Goal: Task Accomplishment & Management: Manage account settings

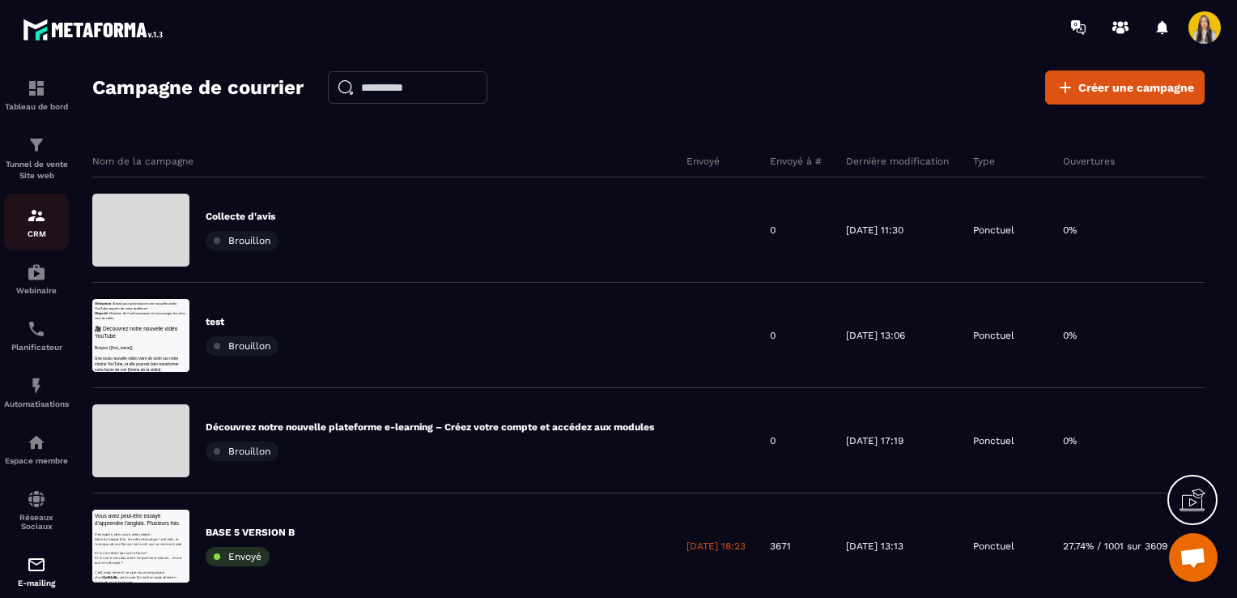
click at [45, 223] on img at bounding box center [36, 215] width 19 height 19
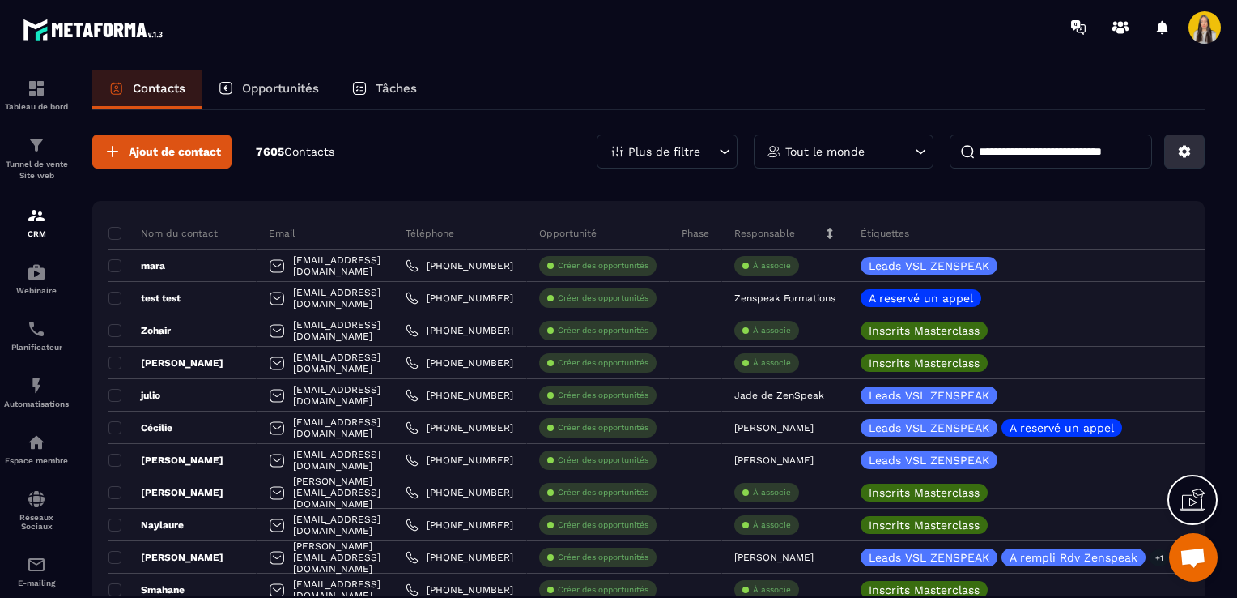
click at [1184, 154] on icon at bounding box center [1185, 152] width 12 height 12
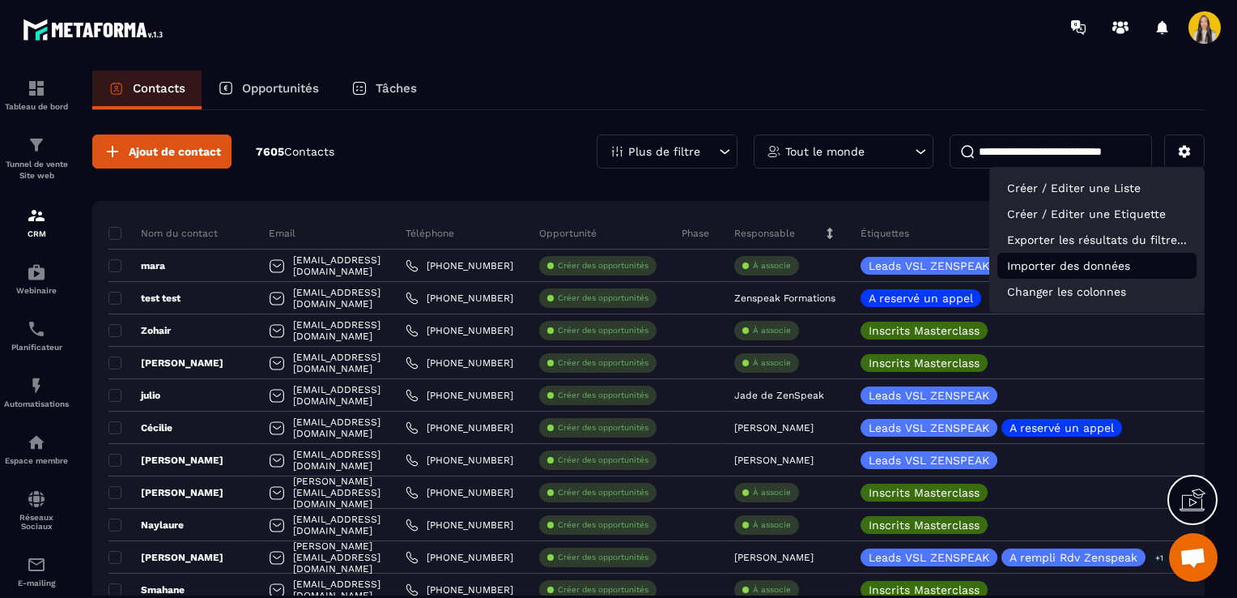
click at [1046, 266] on p "Importer des données" at bounding box center [1096, 266] width 199 height 26
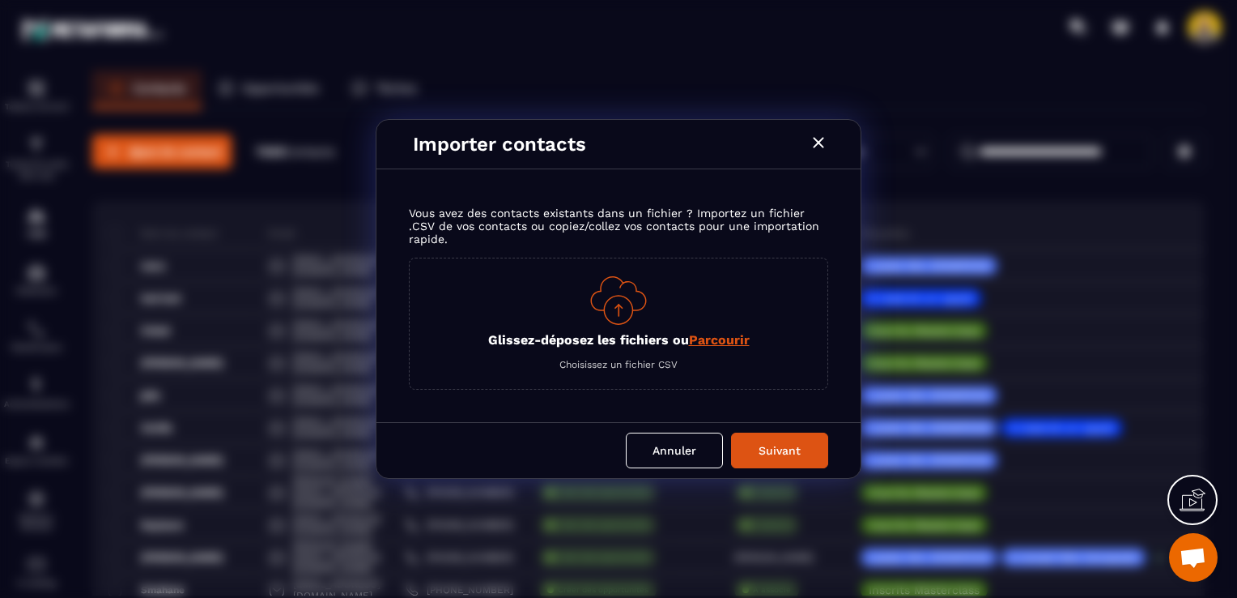
click at [708, 334] on span "Parcourir" at bounding box center [719, 339] width 61 height 15
click at [0, 0] on input "Glissez-déposez les fichiers ou Parcourir" at bounding box center [0, 0] width 0 height 0
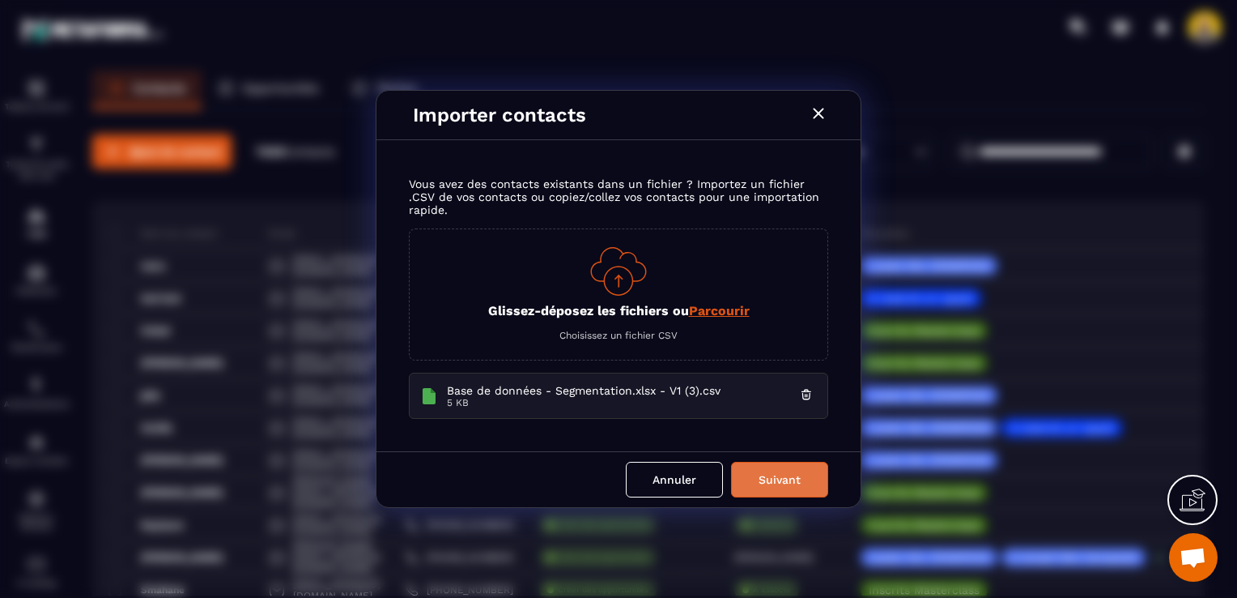
click at [761, 466] on button "Suivant" at bounding box center [779, 479] width 97 height 36
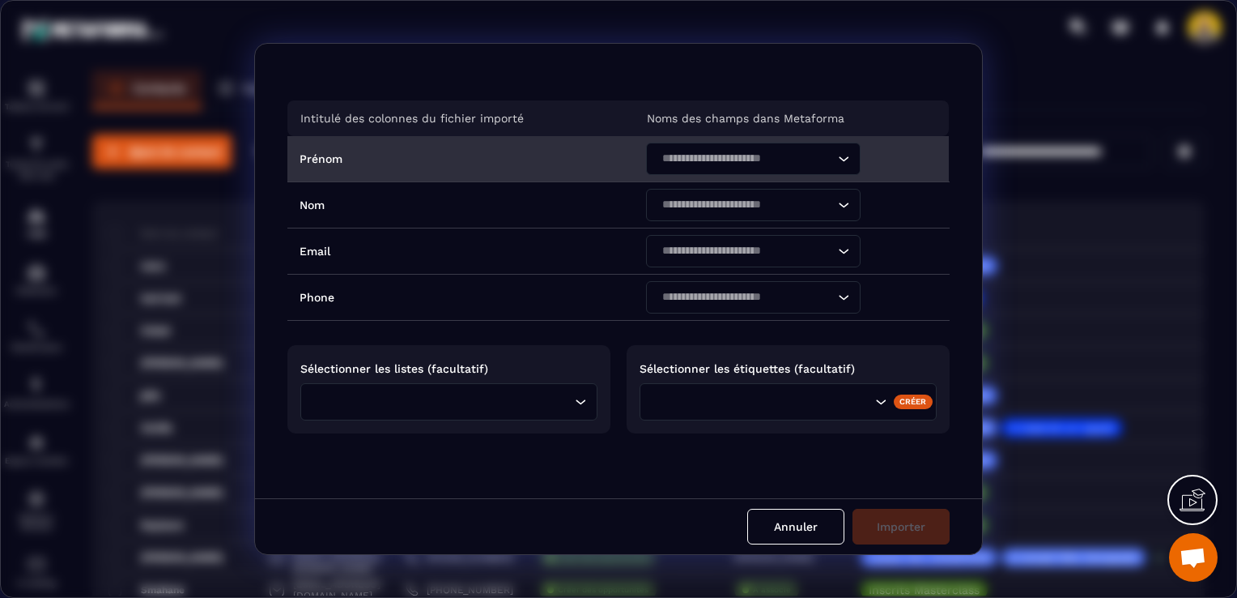
click at [687, 162] on input "Search for option" at bounding box center [745, 159] width 177 height 18
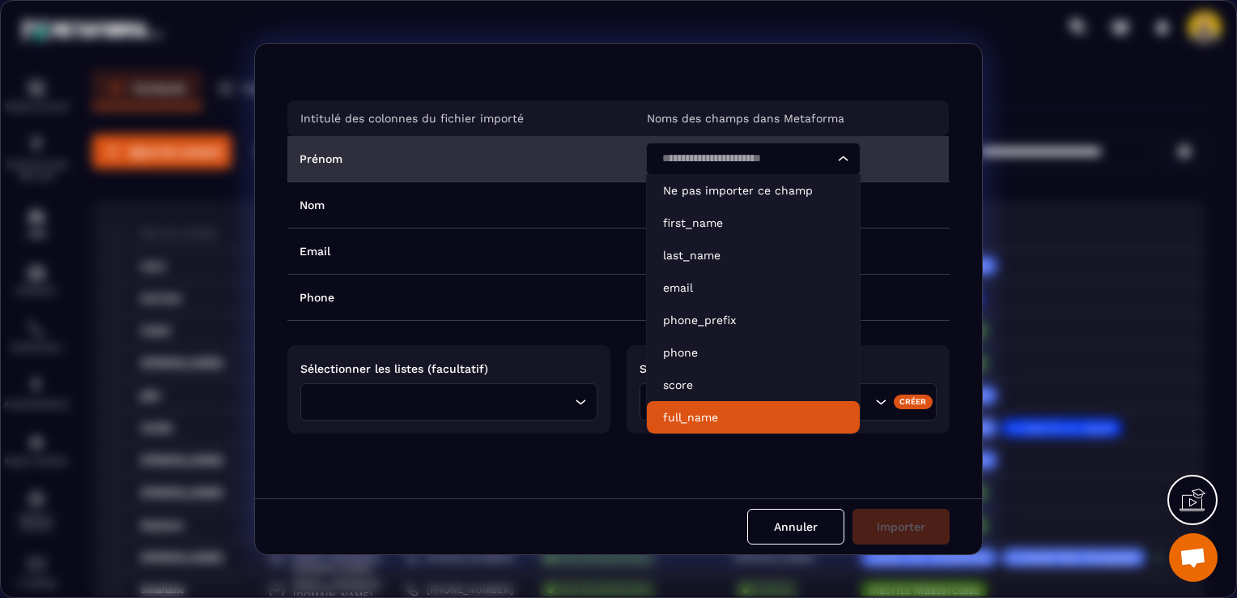
click at [683, 410] on p "full_name" at bounding box center [753, 417] width 181 height 16
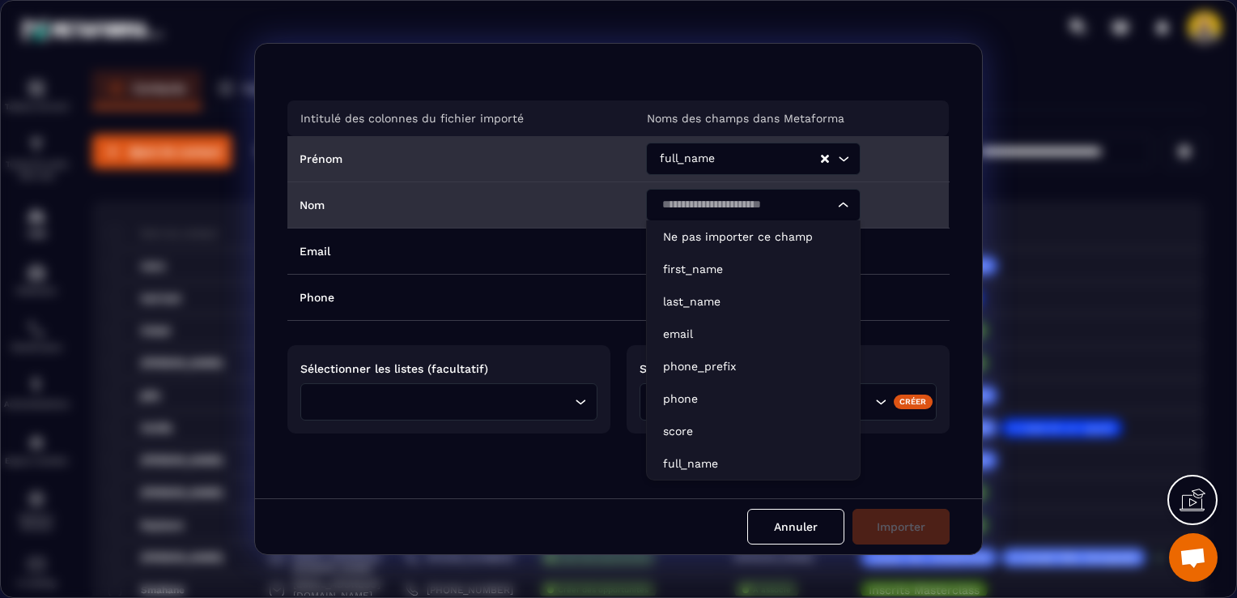
click at [702, 211] on input "Search for option" at bounding box center [745, 205] width 177 height 18
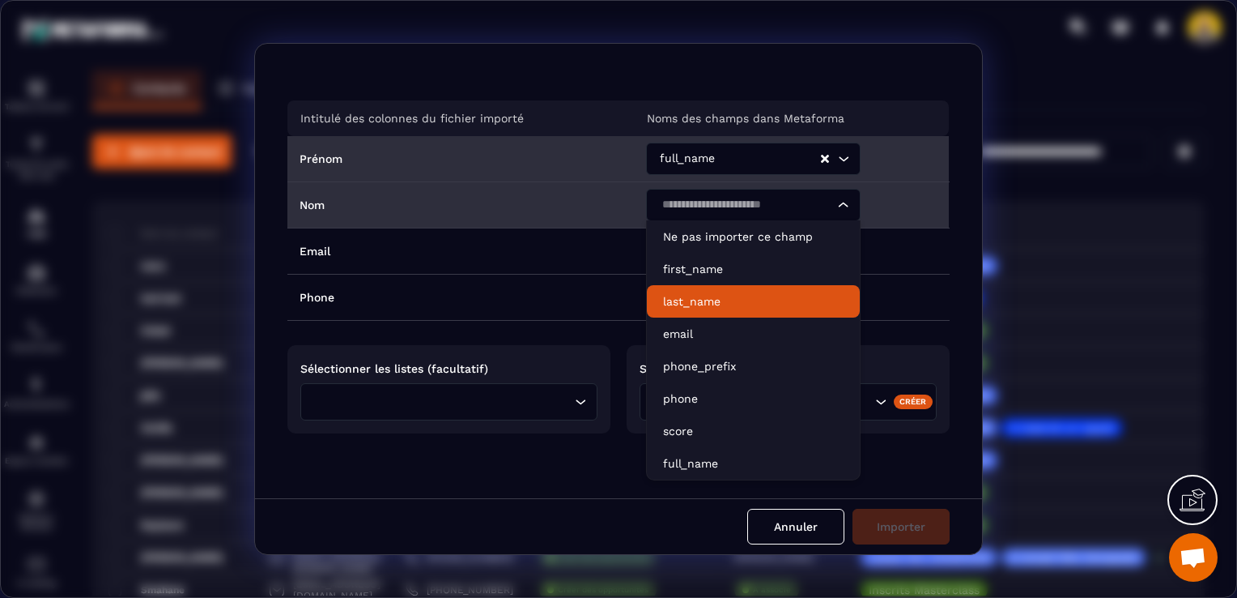
click at [697, 301] on p "last_name" at bounding box center [753, 301] width 181 height 16
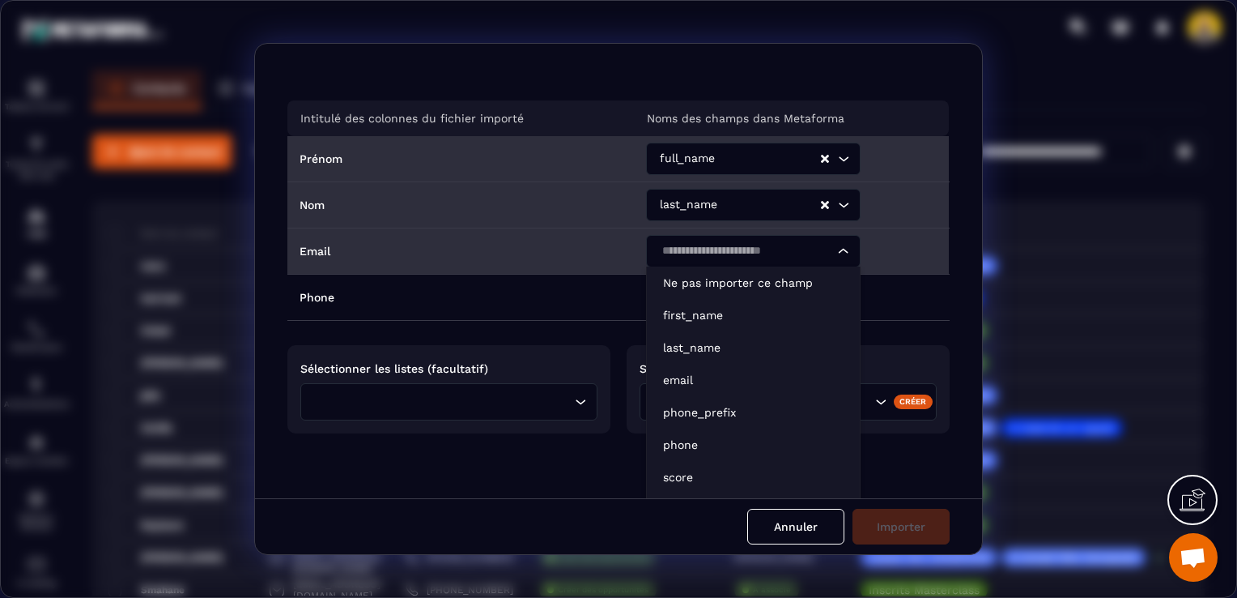
click at [691, 264] on div "Search for option" at bounding box center [745, 251] width 181 height 32
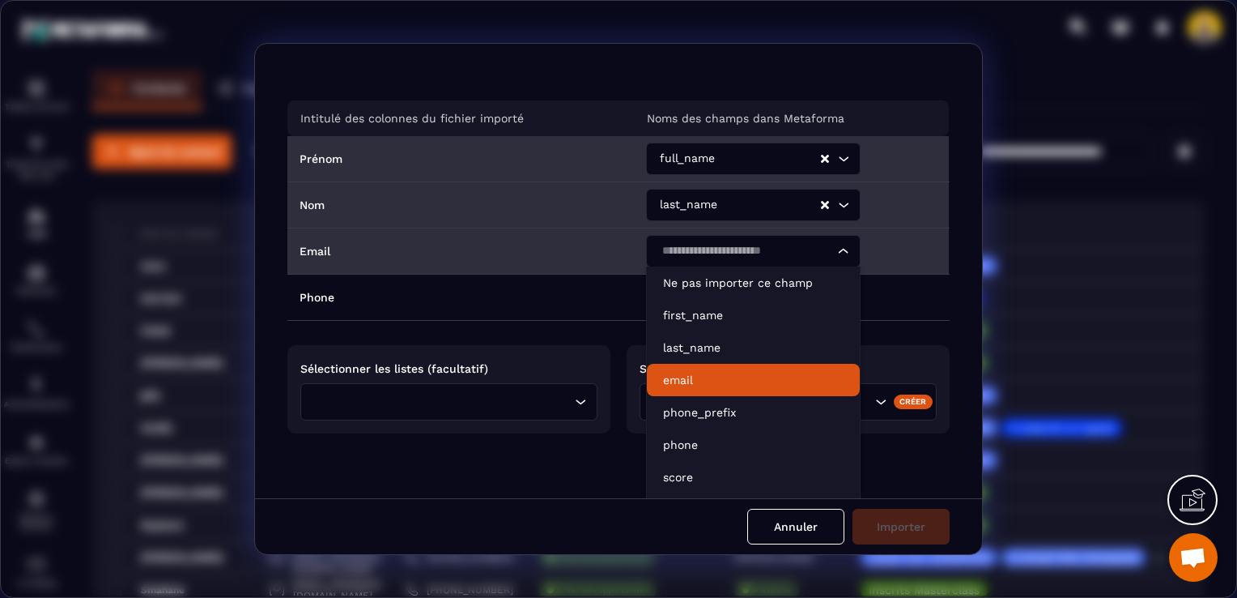
click at [689, 372] on p "email" at bounding box center [753, 380] width 181 height 16
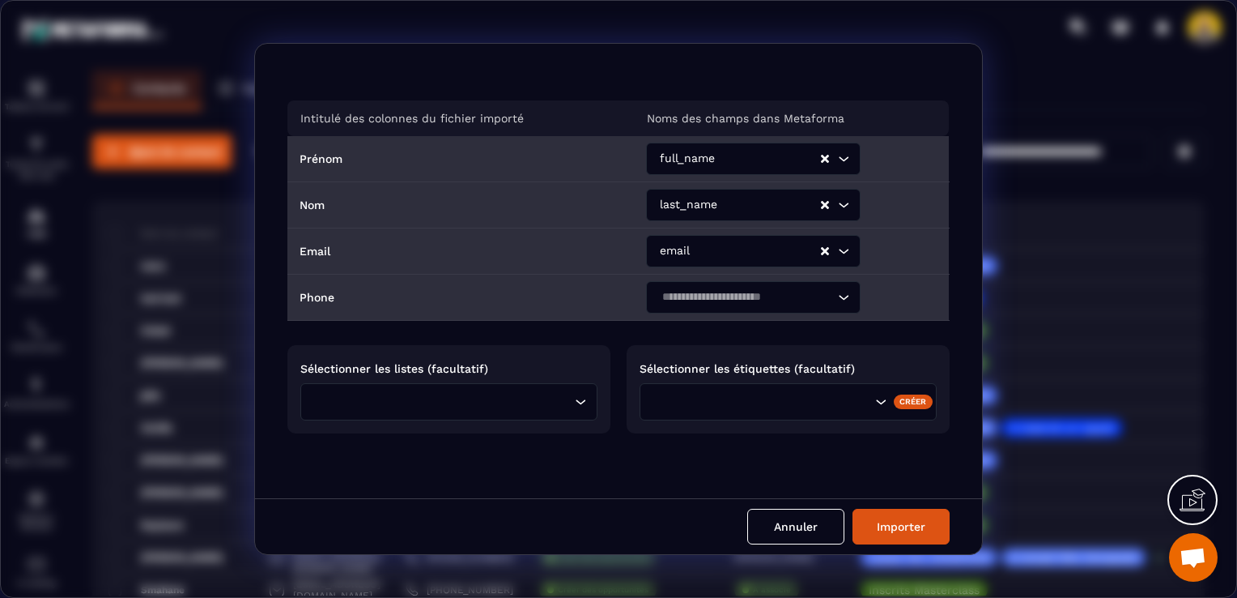
click at [687, 306] on div "Search for option" at bounding box center [745, 297] width 181 height 32
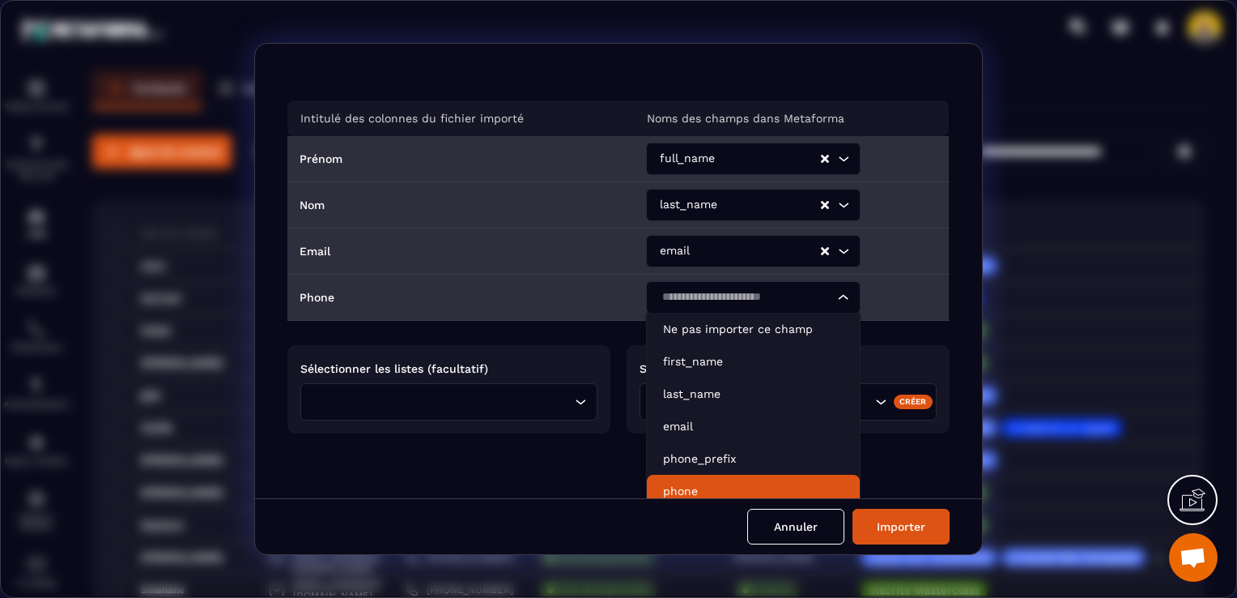
click at [678, 487] on p "phone" at bounding box center [753, 491] width 181 height 16
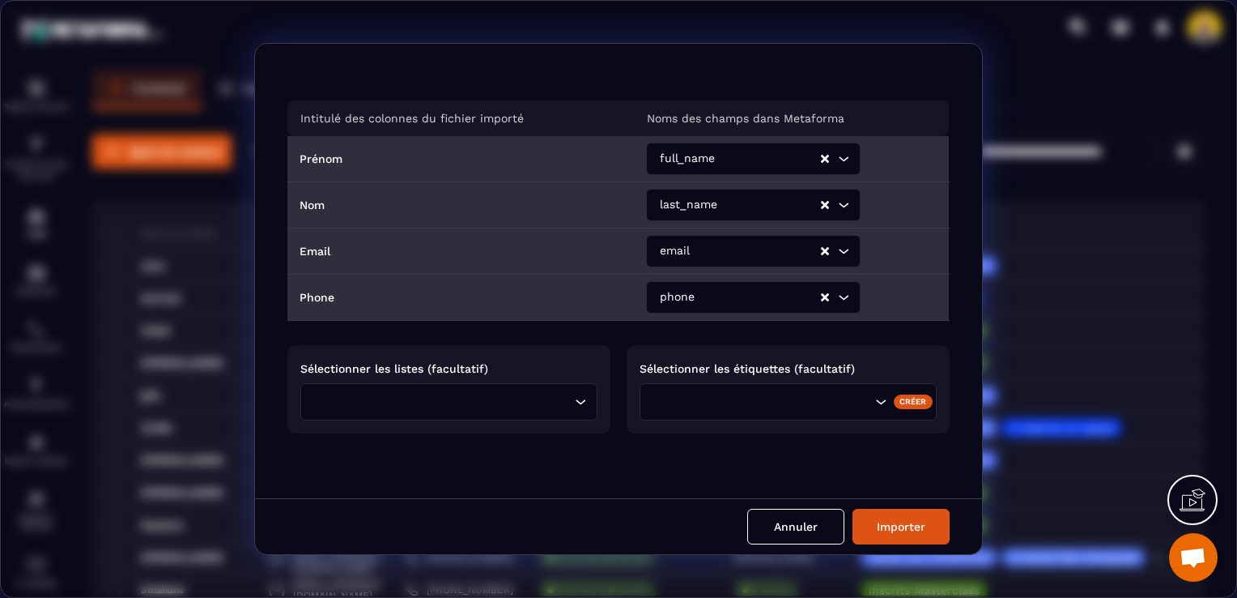
click at [495, 403] on input "Search for option" at bounding box center [444, 402] width 253 height 18
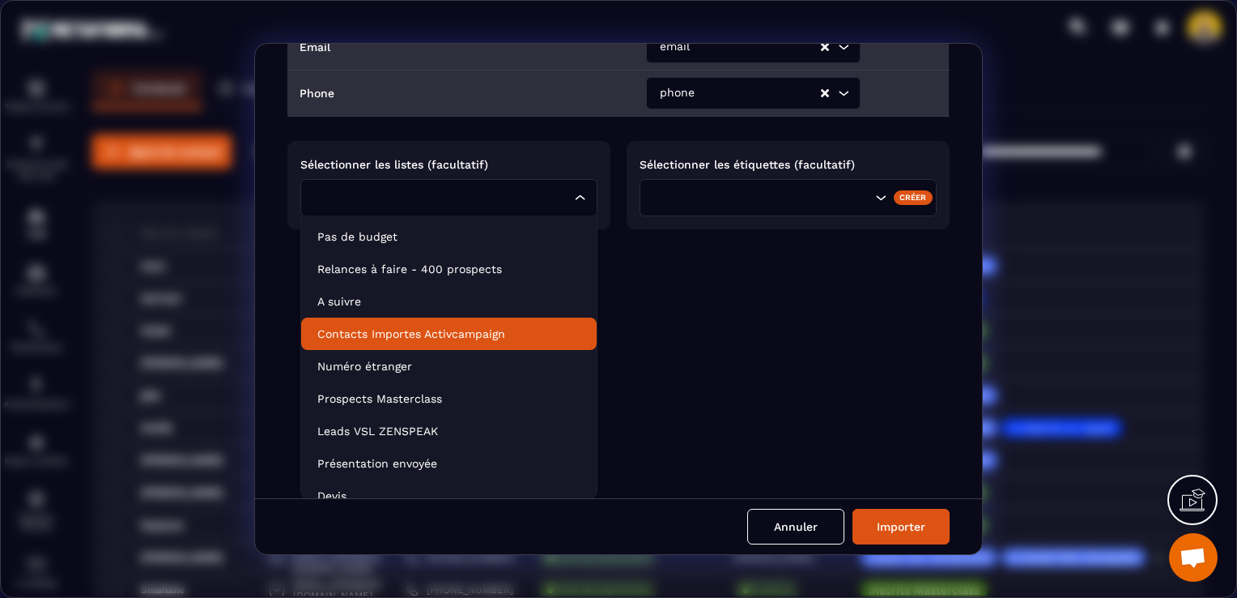
scroll to position [235, 0]
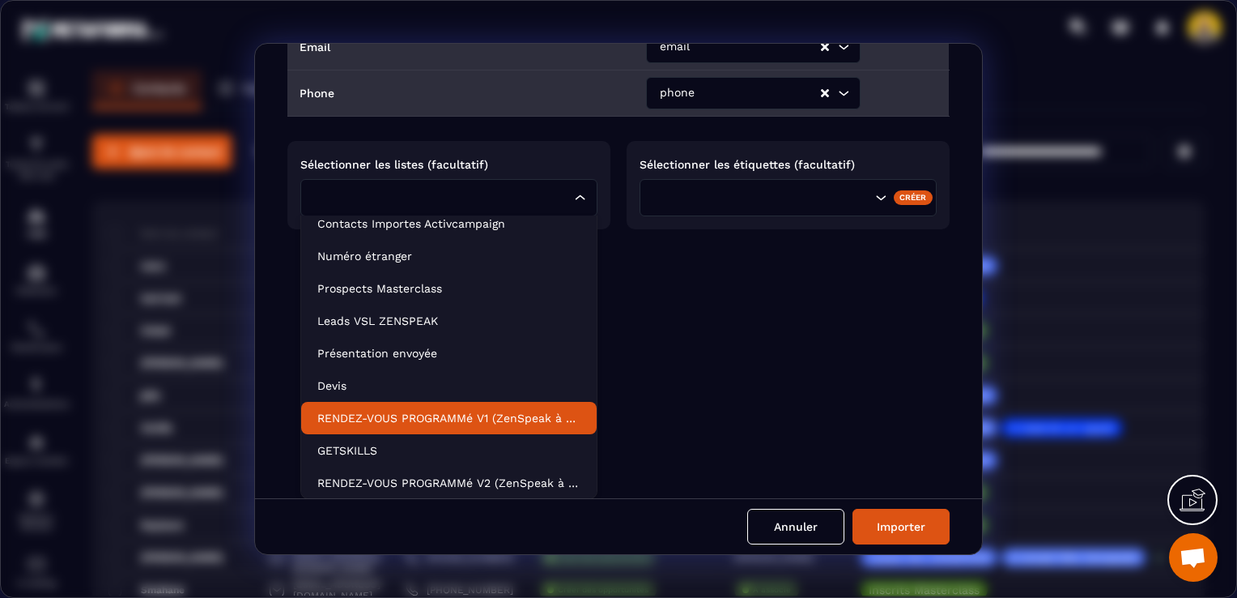
click at [463, 419] on p "RENDEZ-VOUS PROGRAMMé V1 (ZenSpeak à vie)" at bounding box center [448, 418] width 263 height 16
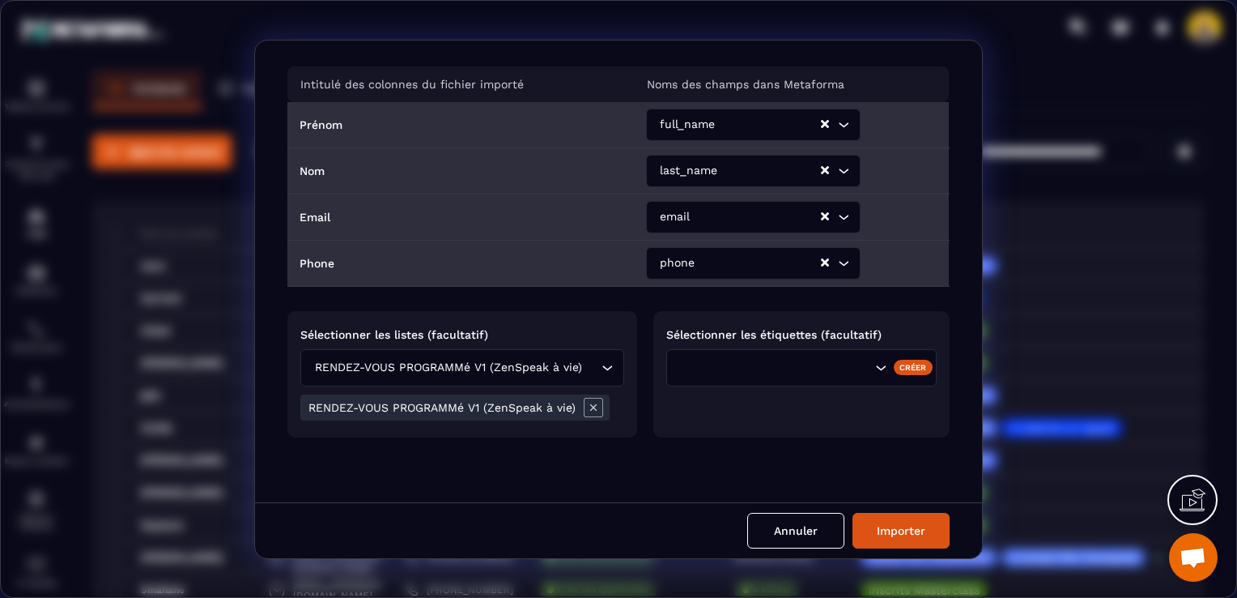
scroll to position [29, 0]
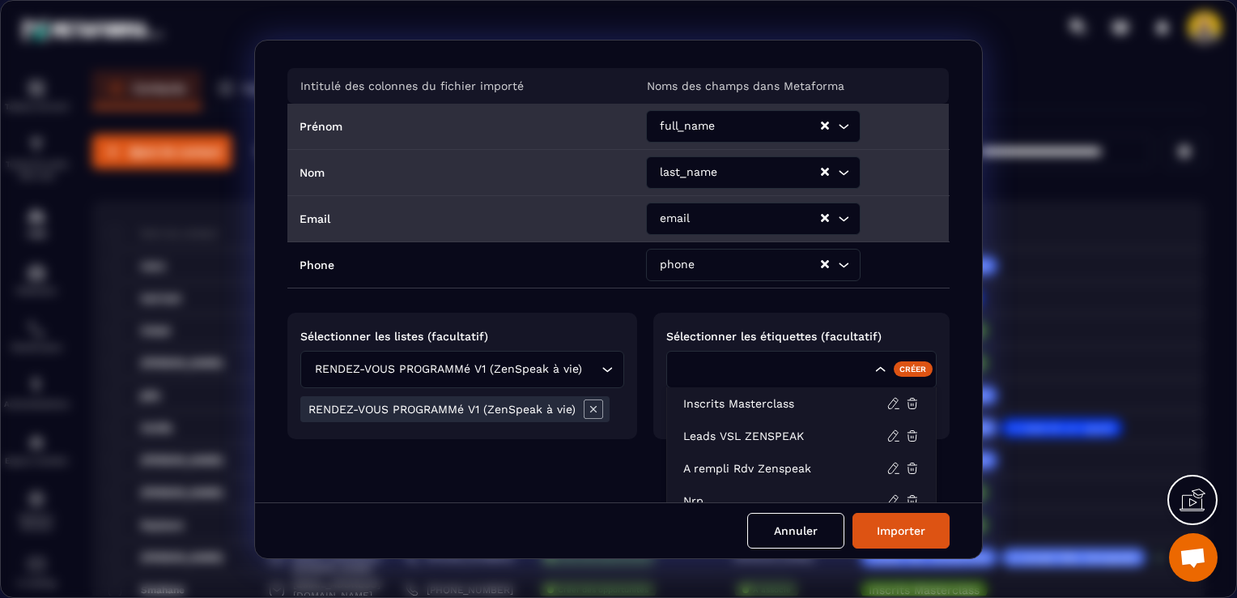
click at [706, 369] on div "Search for option" at bounding box center [774, 369] width 198 height 18
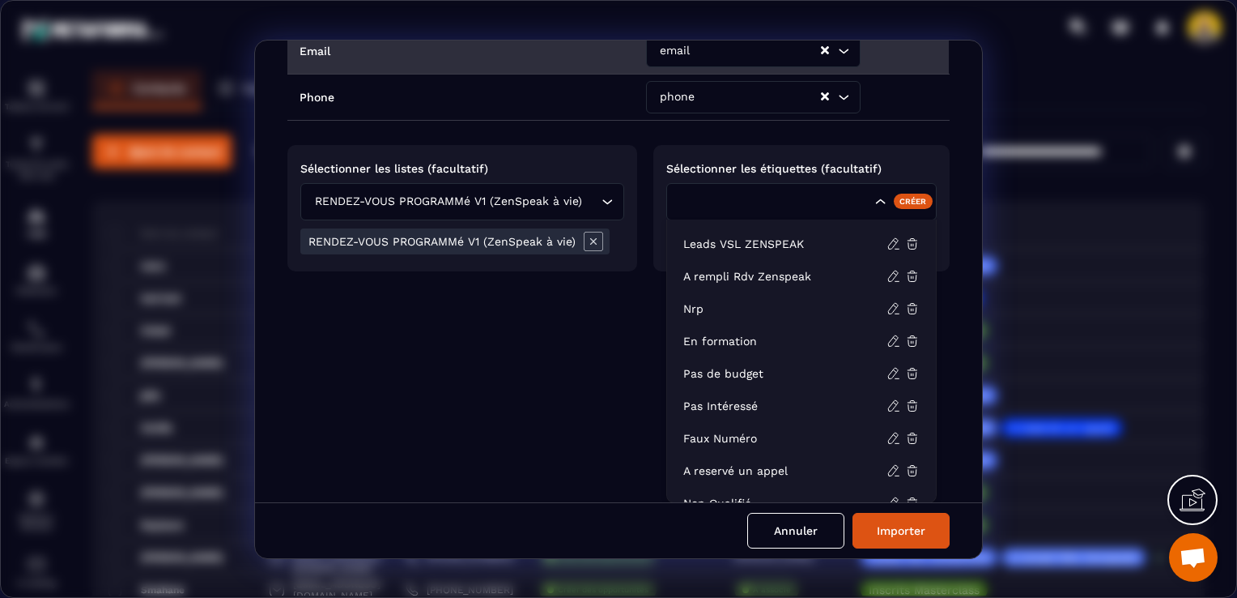
scroll to position [186, 0]
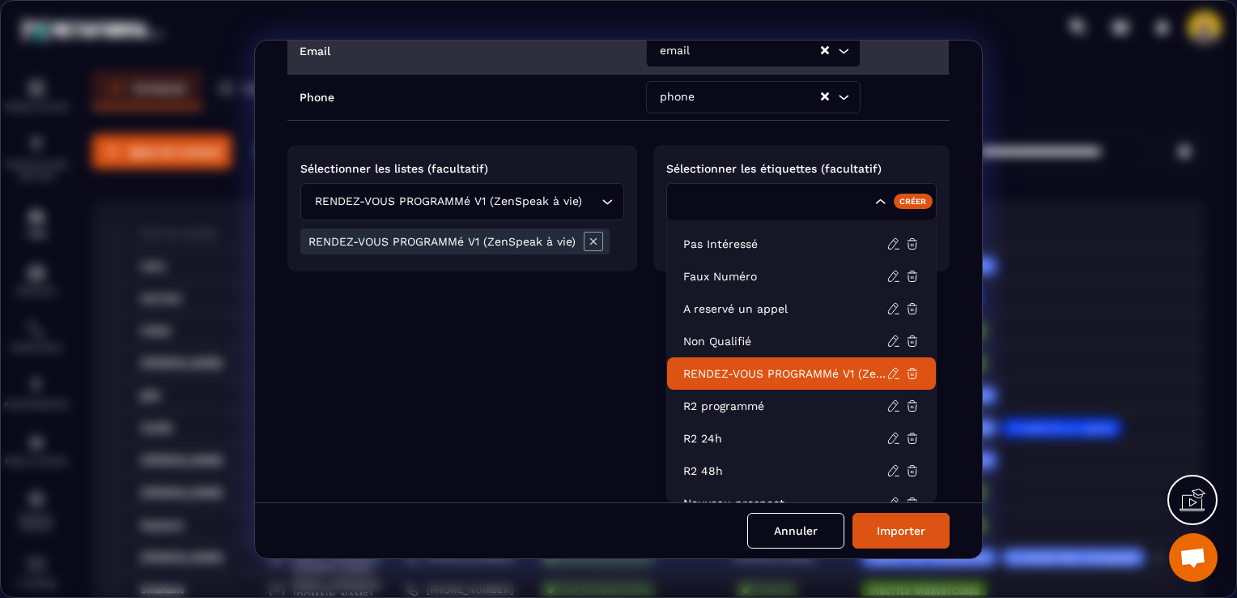
click at [743, 372] on p "RENDEZ-VOUS PROGRAMMé V1 (ZenSpeak à vie)" at bounding box center [784, 373] width 203 height 16
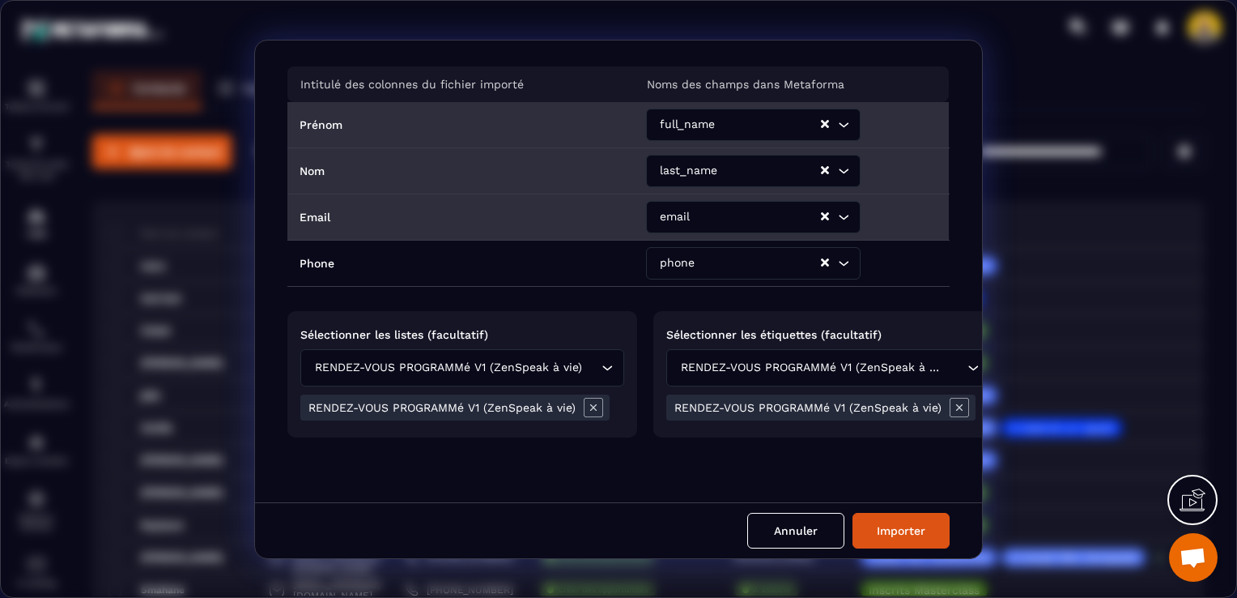
scroll to position [36, 0]
click at [869, 529] on button "Importer" at bounding box center [901, 530] width 97 height 36
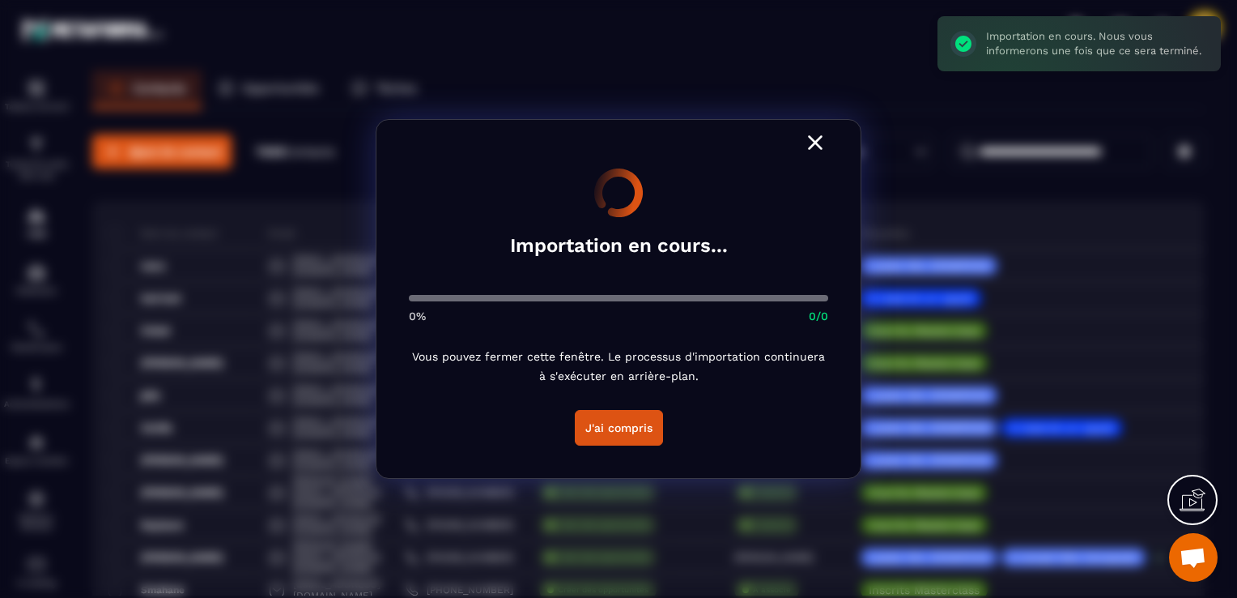
scroll to position [0, 0]
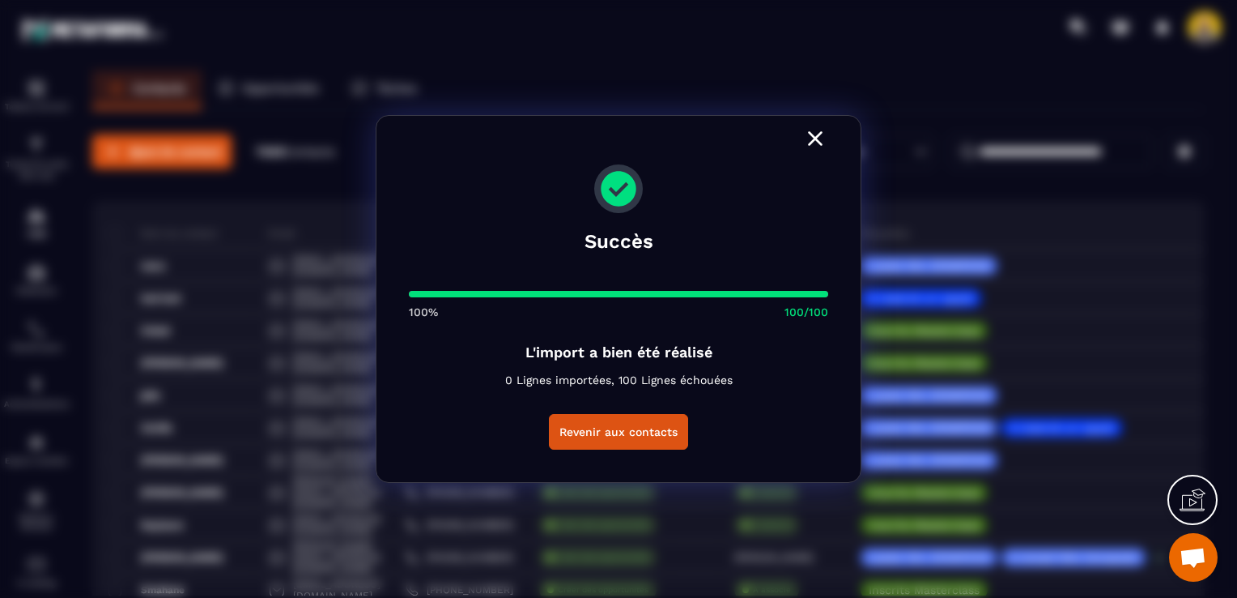
click at [819, 150] on icon "Modal window" at bounding box center [815, 138] width 26 height 26
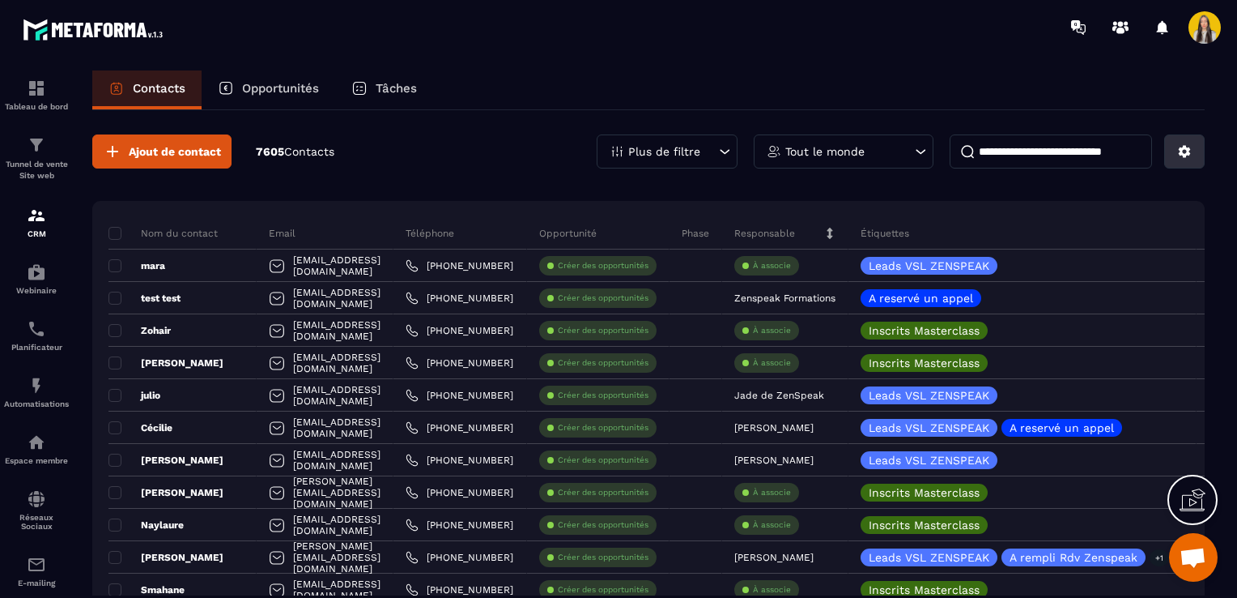
click at [1175, 158] on button at bounding box center [1184, 151] width 40 height 34
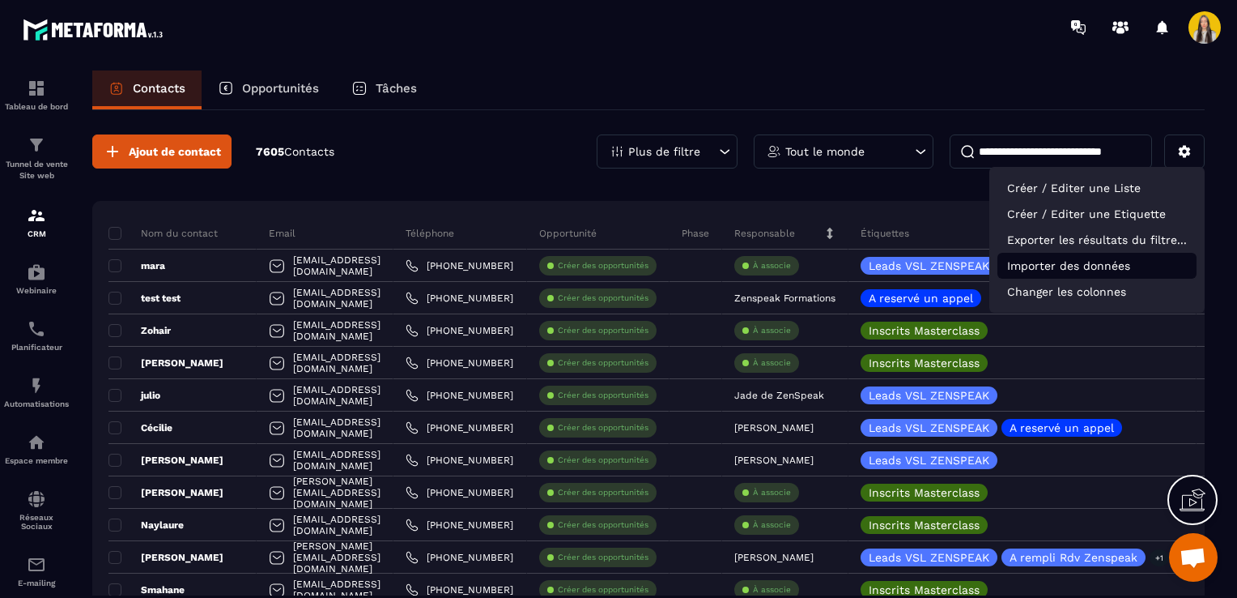
click at [1030, 268] on p "Importer des données" at bounding box center [1096, 266] width 199 height 26
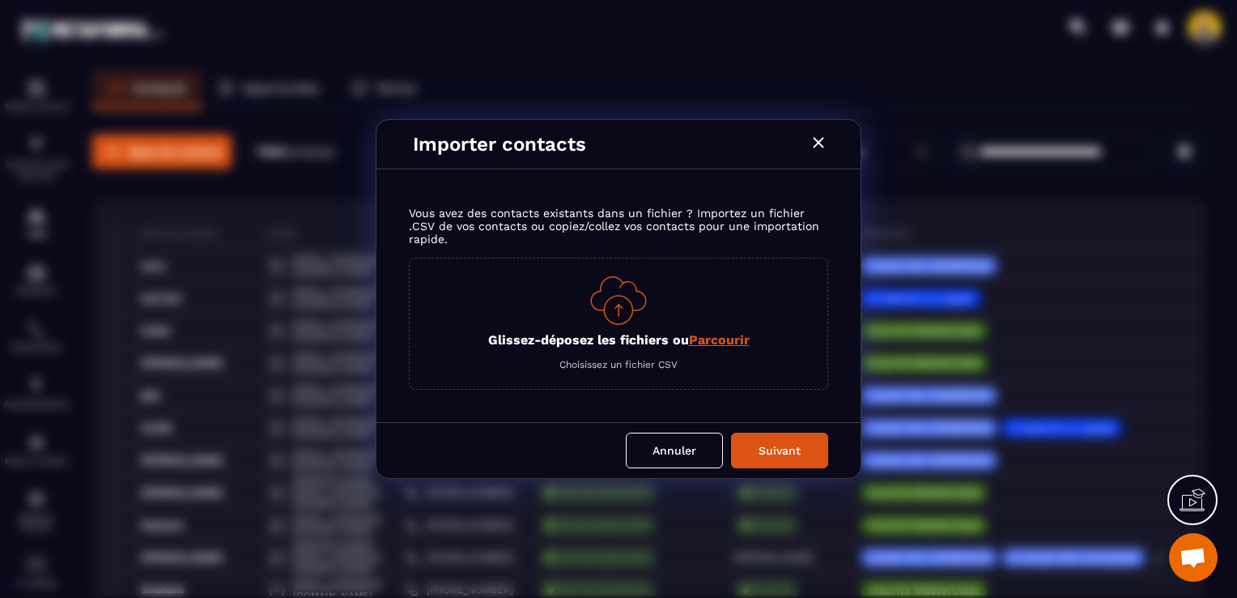
click at [826, 142] on icon "Modal window" at bounding box center [818, 142] width 19 height 19
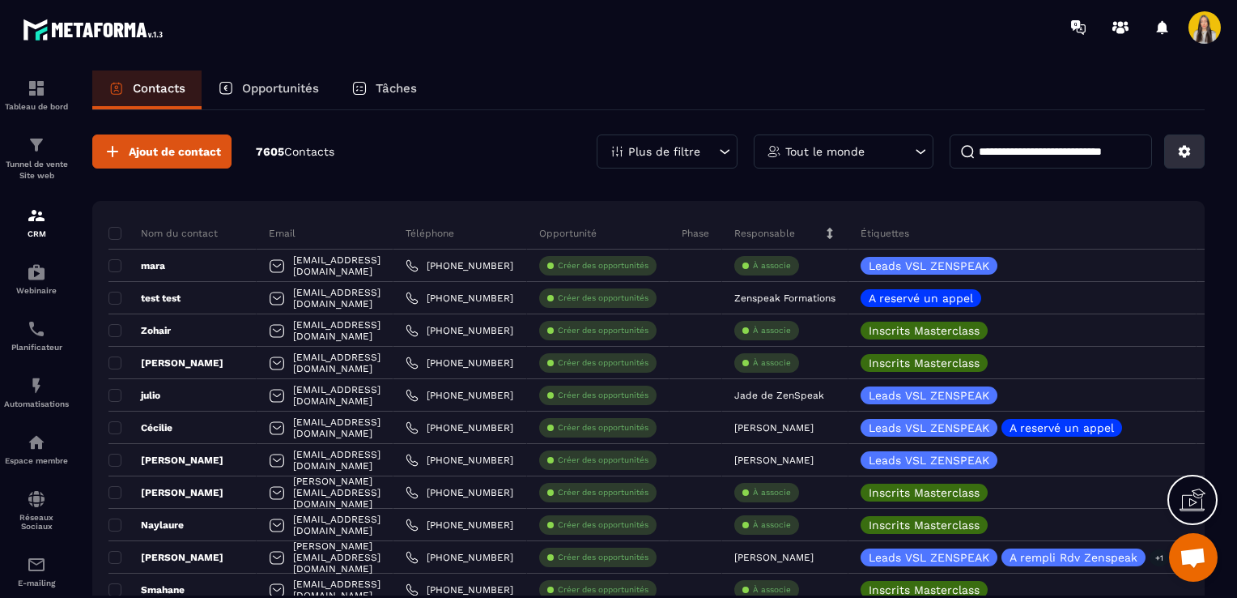
click at [1193, 146] on button at bounding box center [1184, 151] width 40 height 34
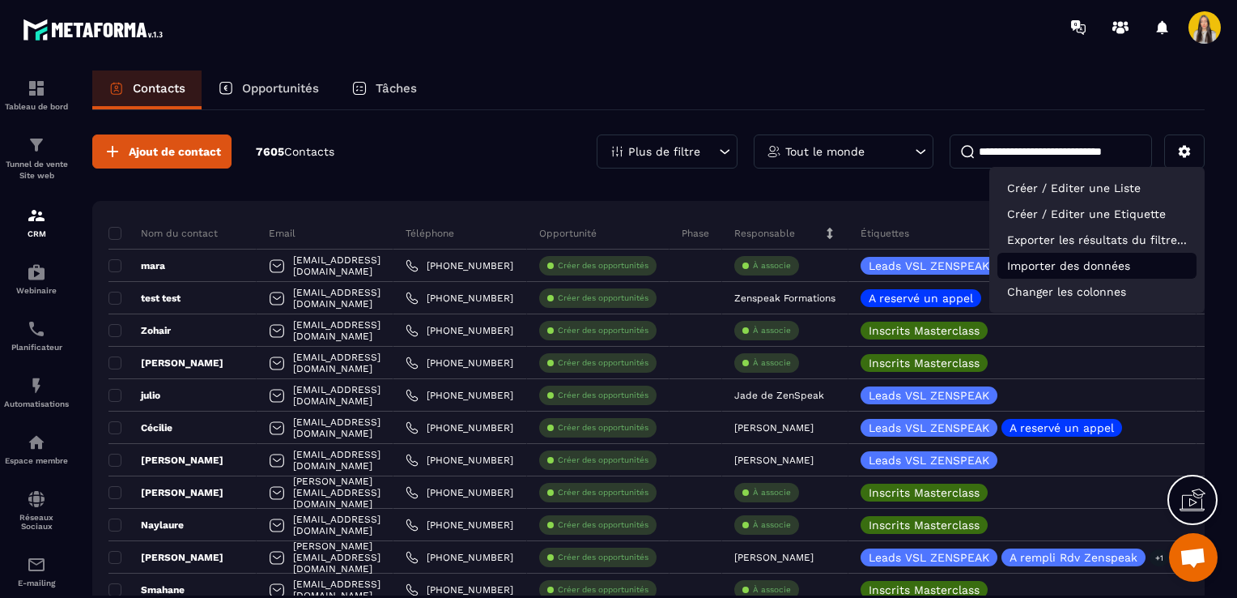
click at [1055, 269] on p "Importer des données" at bounding box center [1096, 266] width 199 height 26
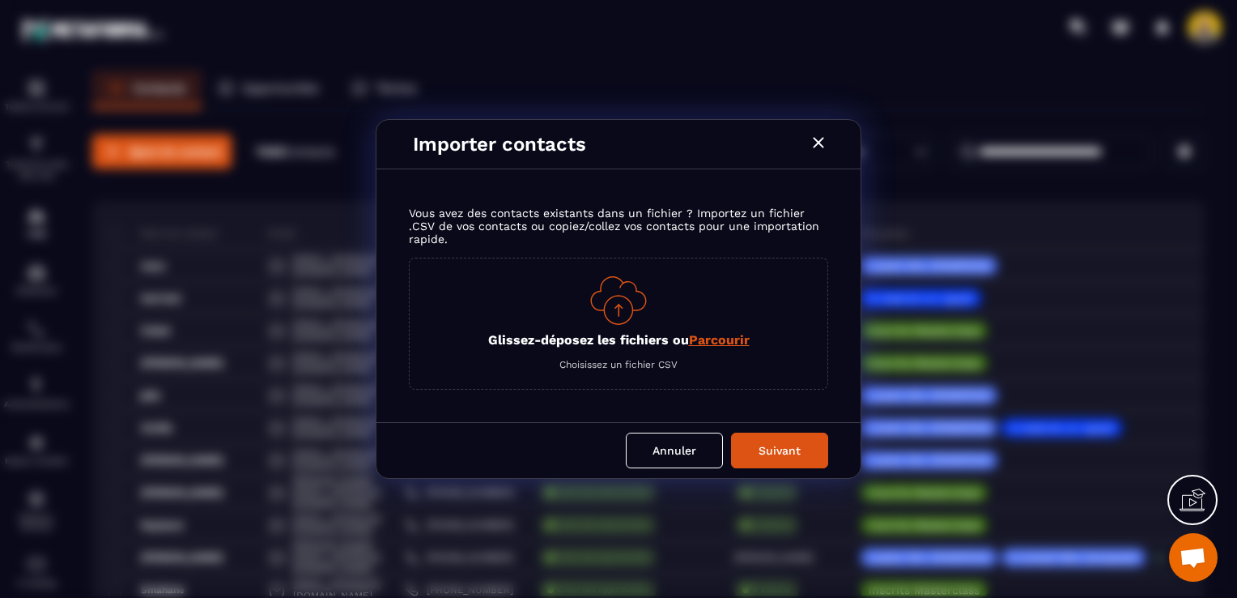
click at [677, 335] on p "Glissez-déposez les fichiers ou Parcourir" at bounding box center [619, 339] width 262 height 15
click at [0, 0] on input "Glissez-déposez les fichiers ou Parcourir" at bounding box center [0, 0] width 0 height 0
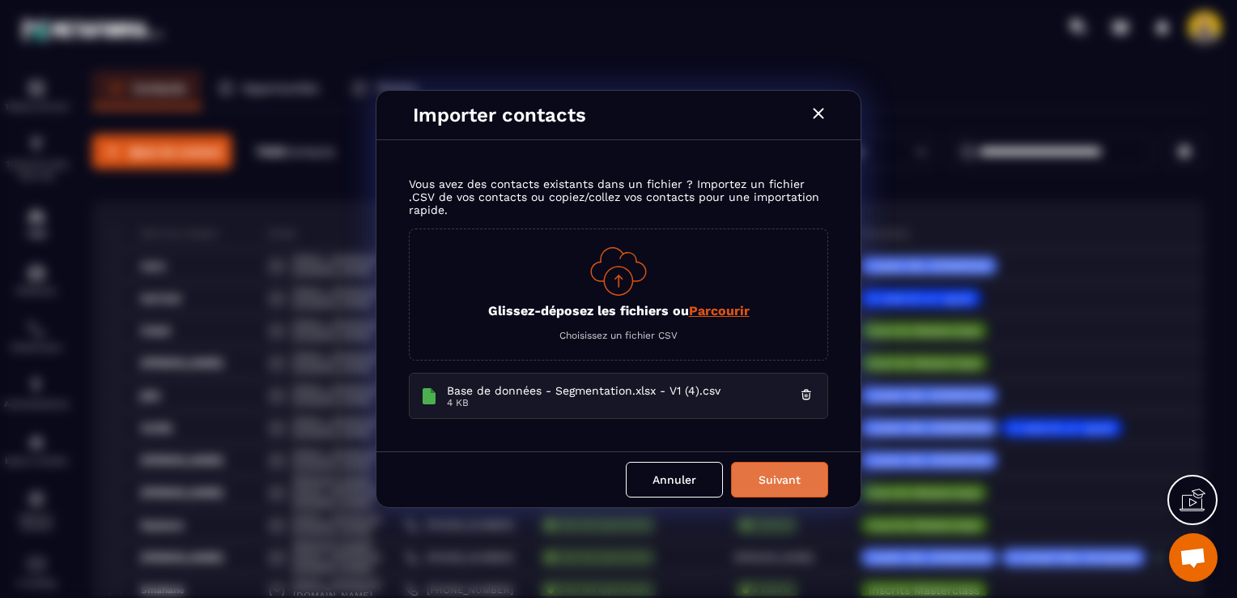
click at [747, 482] on button "Suivant" at bounding box center [779, 479] width 97 height 36
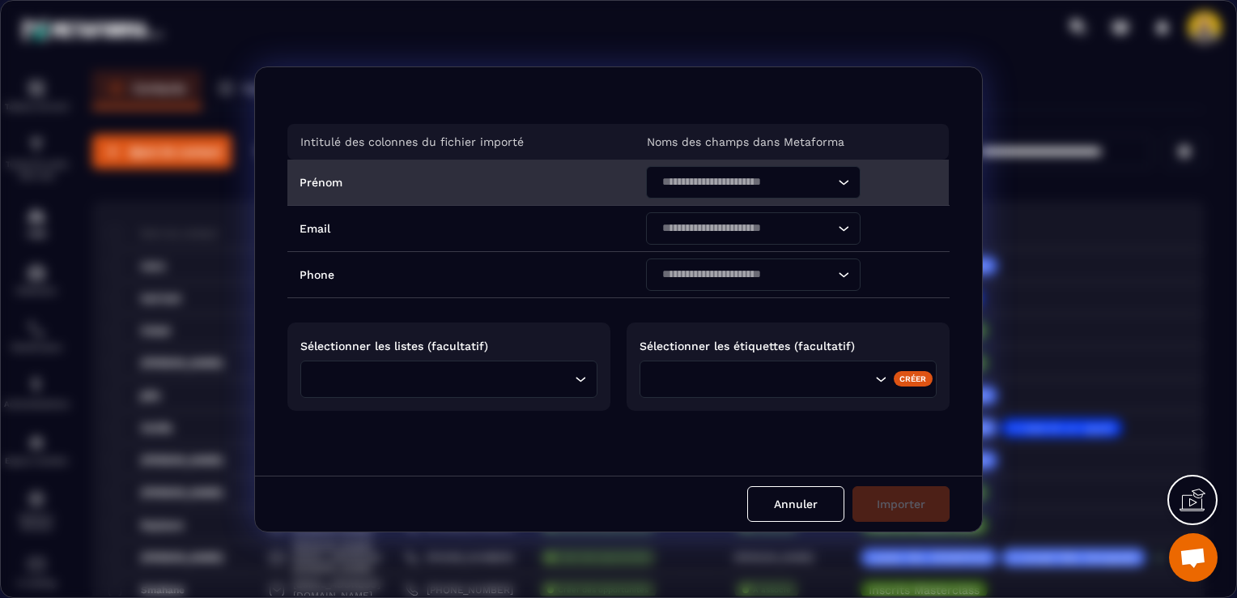
click at [732, 194] on div "Search for option" at bounding box center [745, 182] width 181 height 32
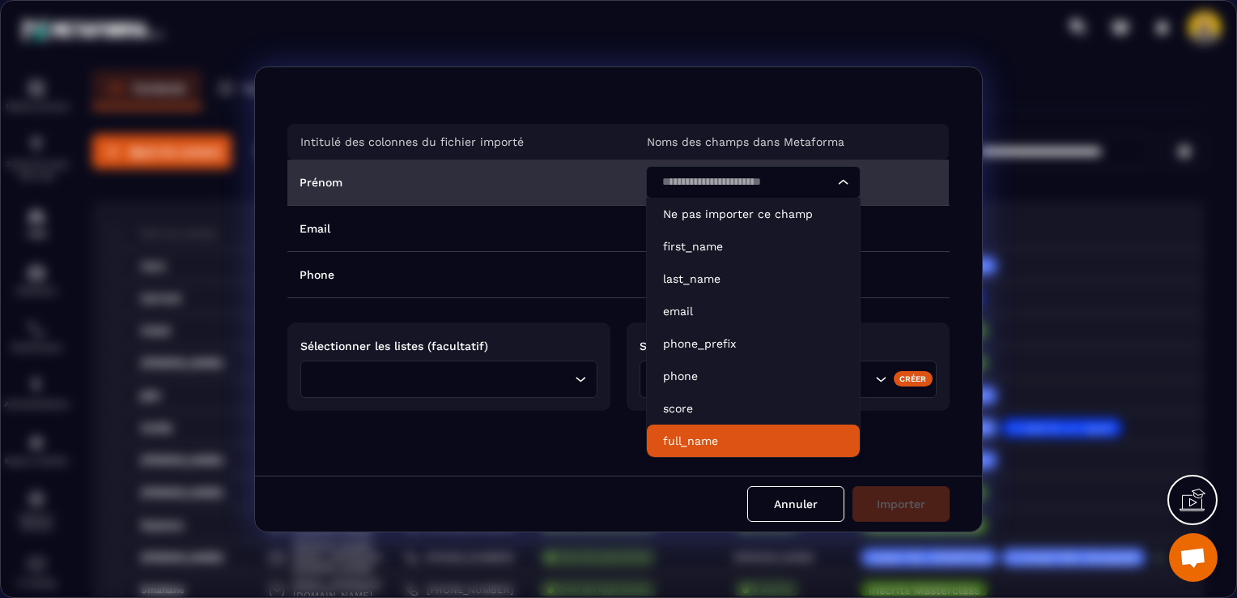
click at [720, 430] on li "full_name" at bounding box center [753, 440] width 213 height 32
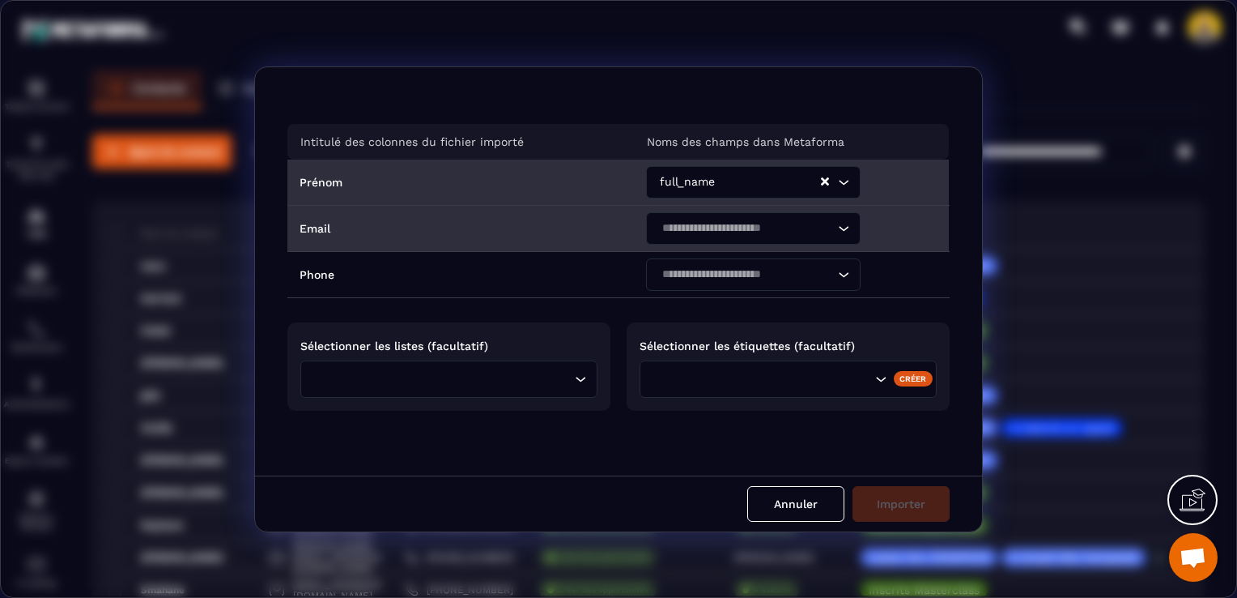
click at [680, 226] on input "Search for option" at bounding box center [745, 228] width 177 height 18
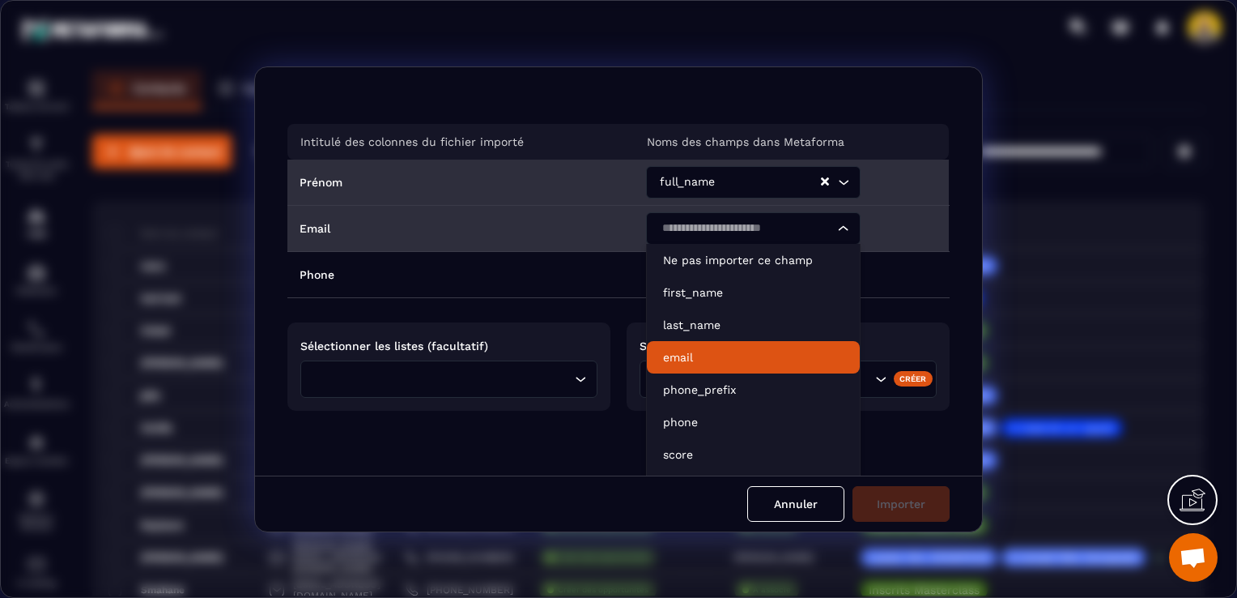
click at [685, 368] on li "email" at bounding box center [753, 357] width 213 height 32
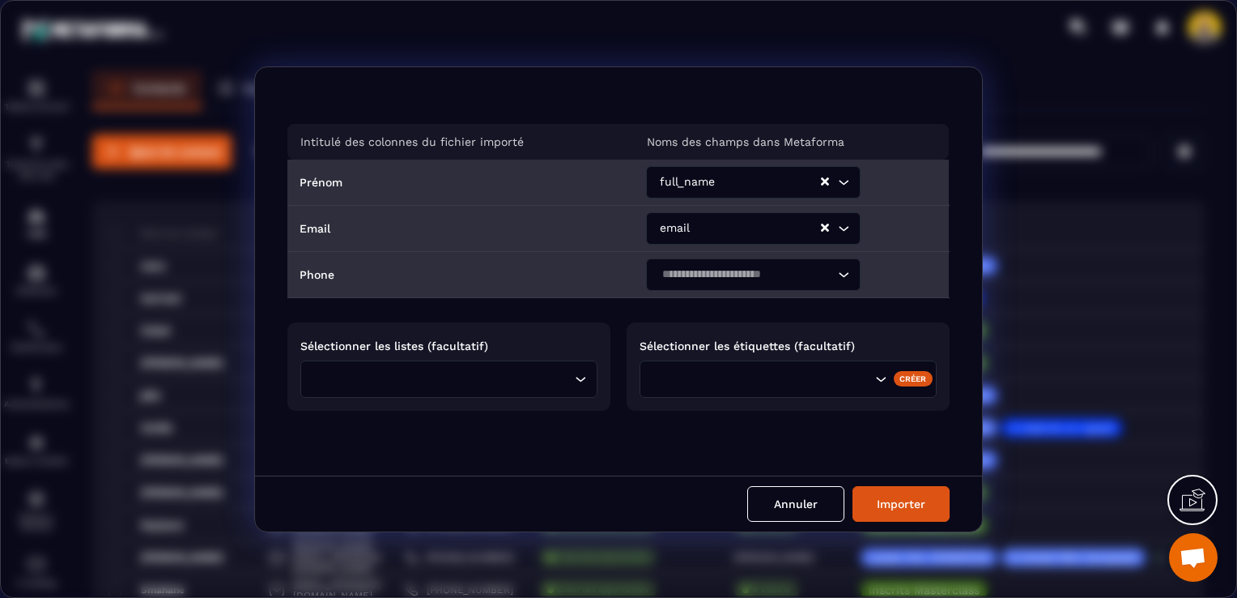
click at [706, 280] on input "Search for option" at bounding box center [745, 275] width 177 height 18
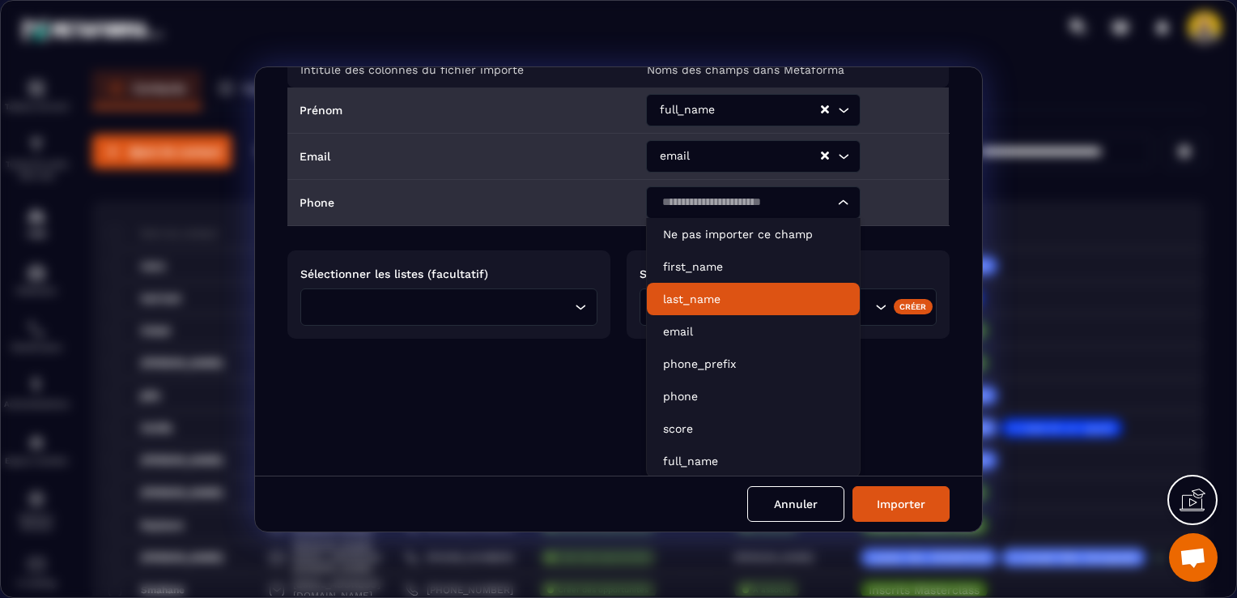
scroll to position [74, 0]
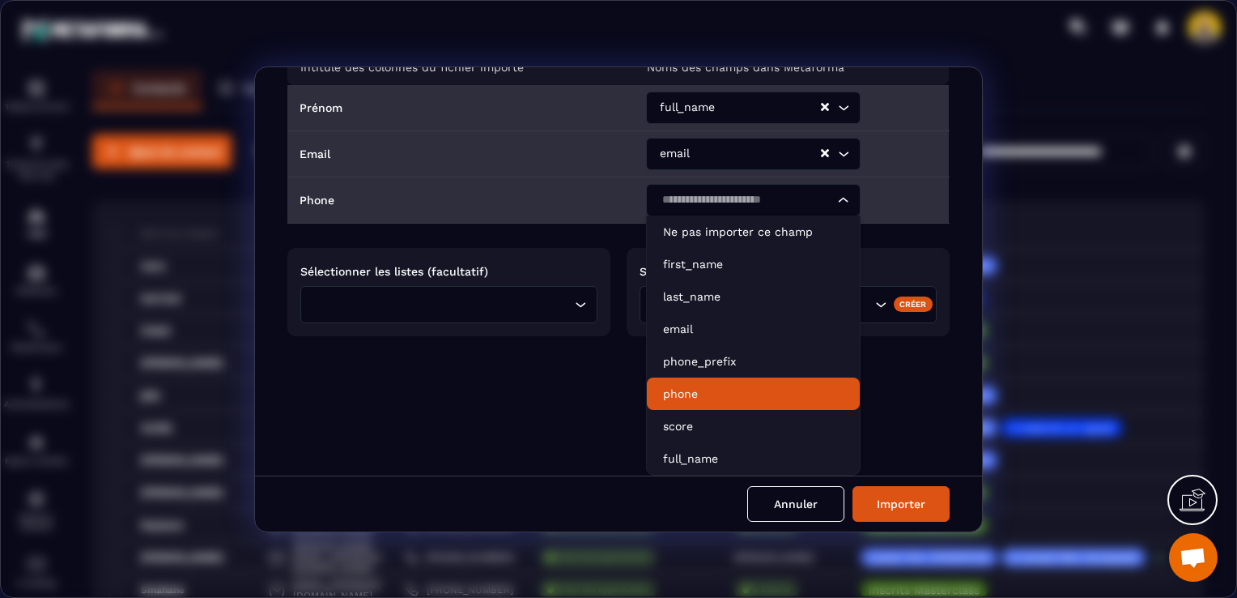
click at [696, 397] on p "phone" at bounding box center [753, 393] width 181 height 16
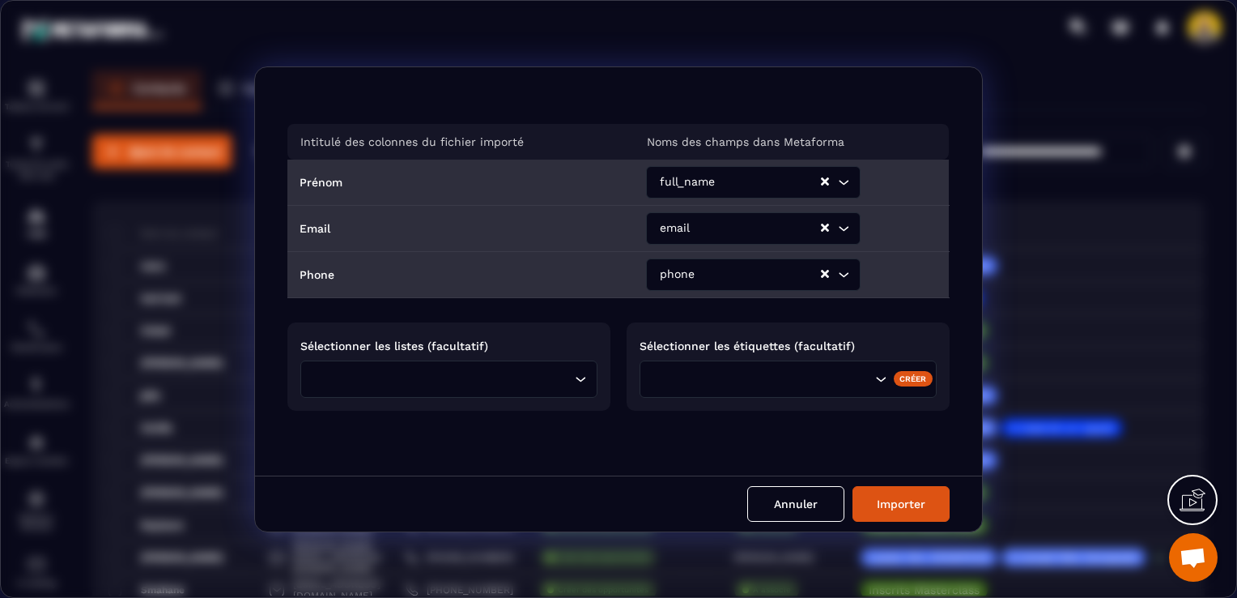
scroll to position [0, 0]
click at [502, 376] on input "Search for option" at bounding box center [444, 379] width 253 height 18
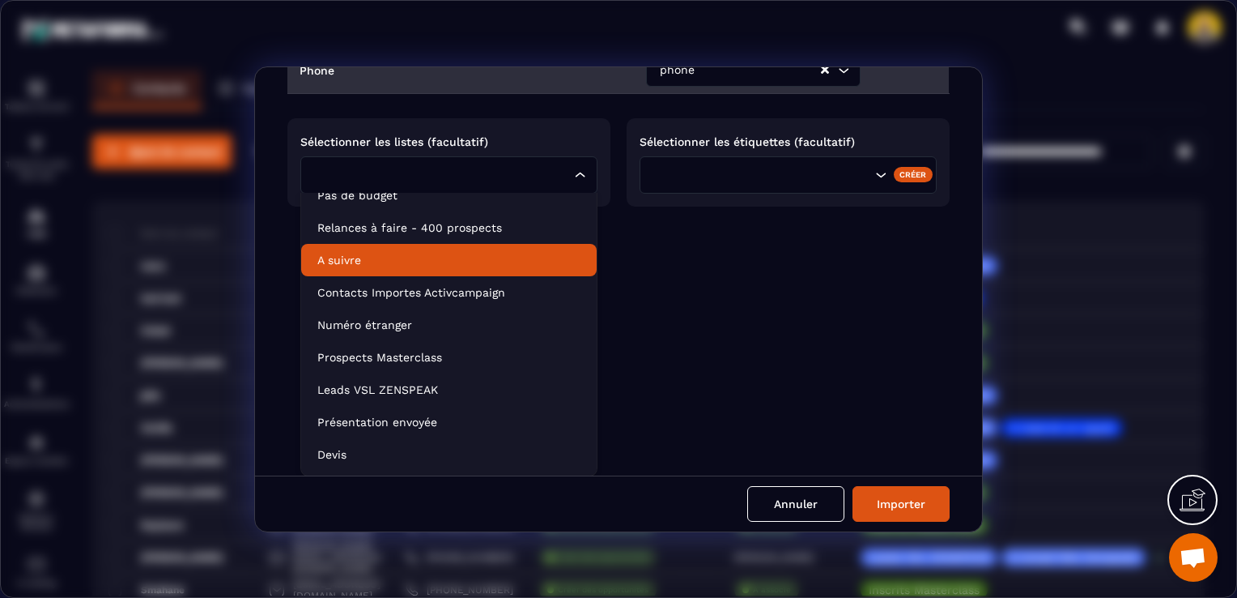
scroll to position [235, 0]
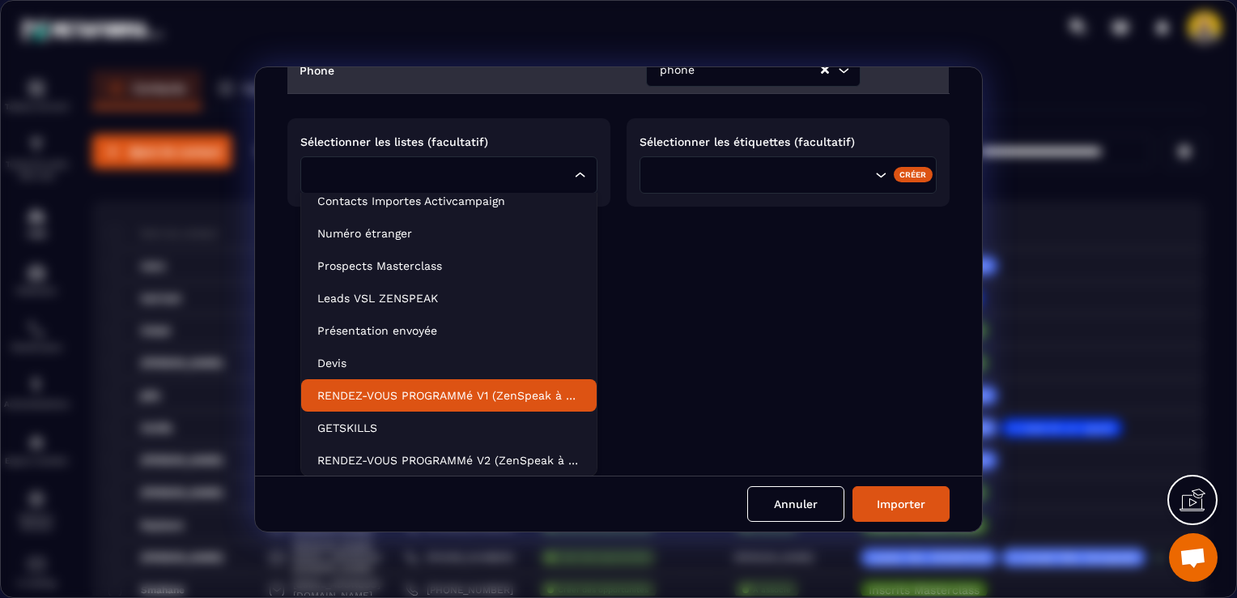
click at [423, 402] on li "RENDEZ-VOUS PROGRAMMé V1 (ZenSpeak à vie)" at bounding box center [449, 395] width 296 height 32
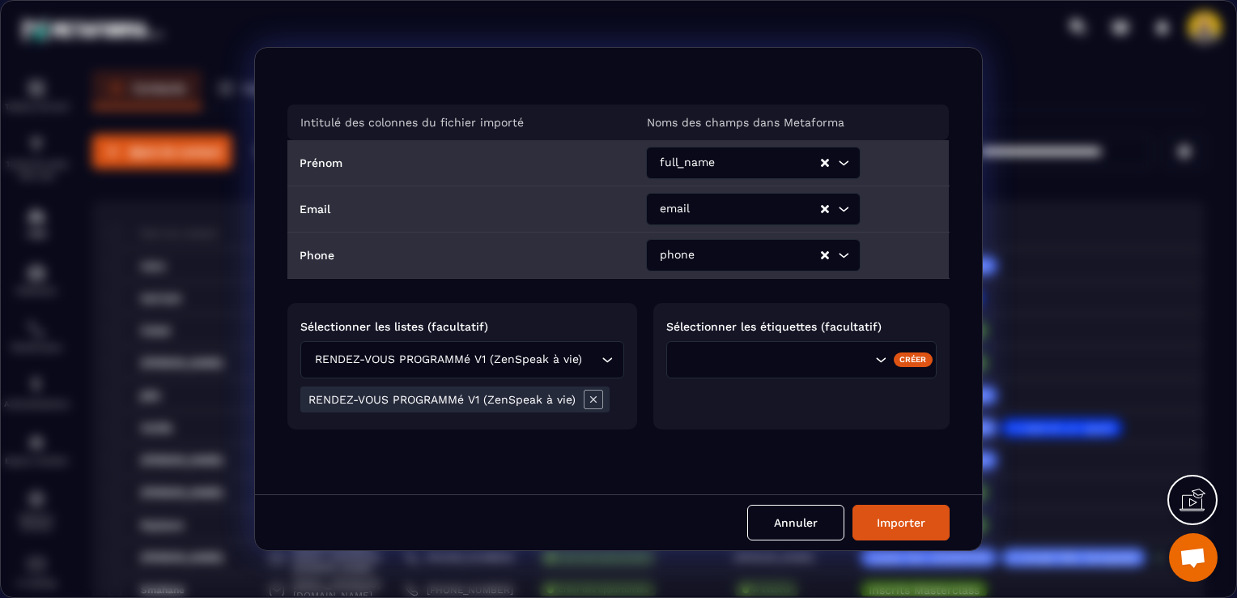
scroll to position [0, 0]
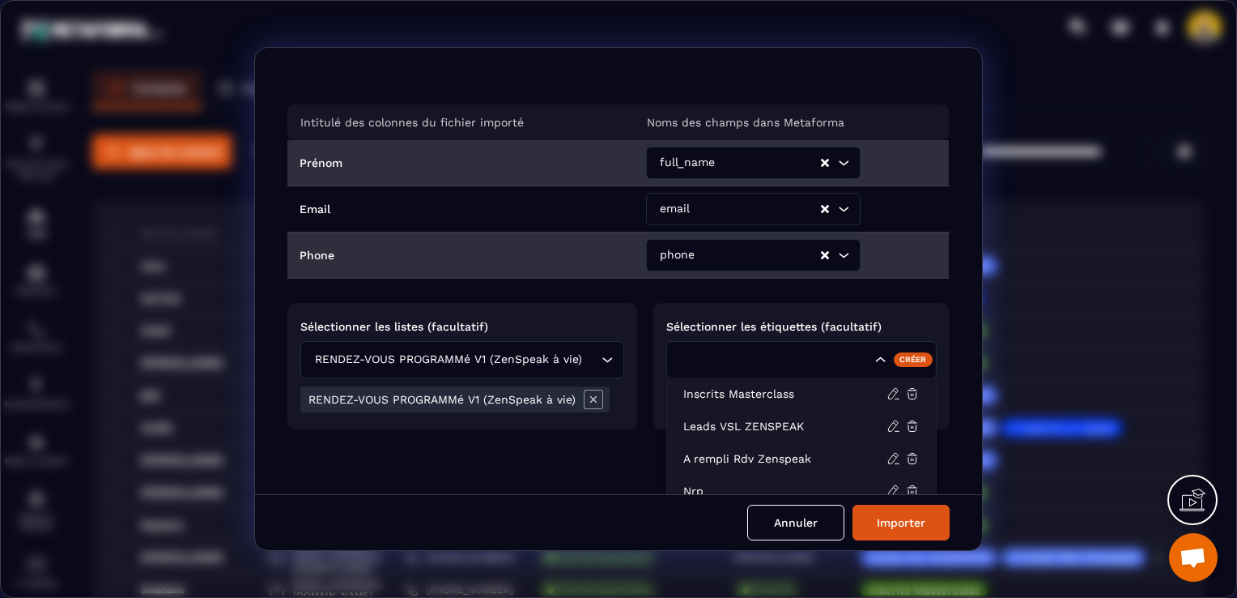
click at [757, 355] on input "Search for option" at bounding box center [774, 360] width 194 height 18
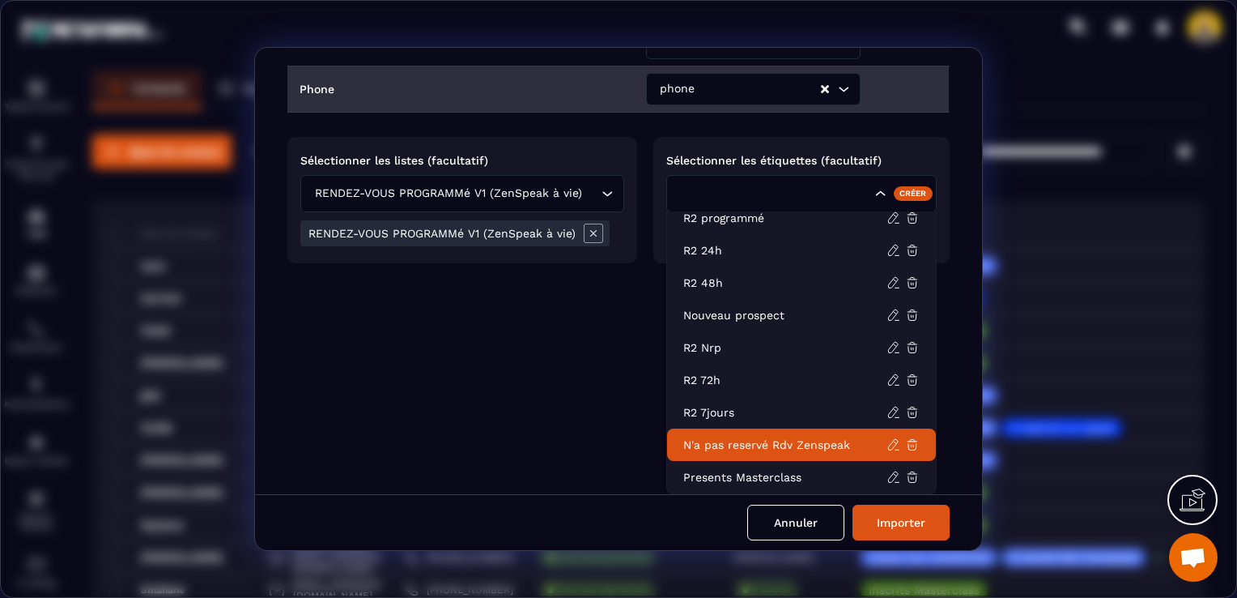
scroll to position [267, 0]
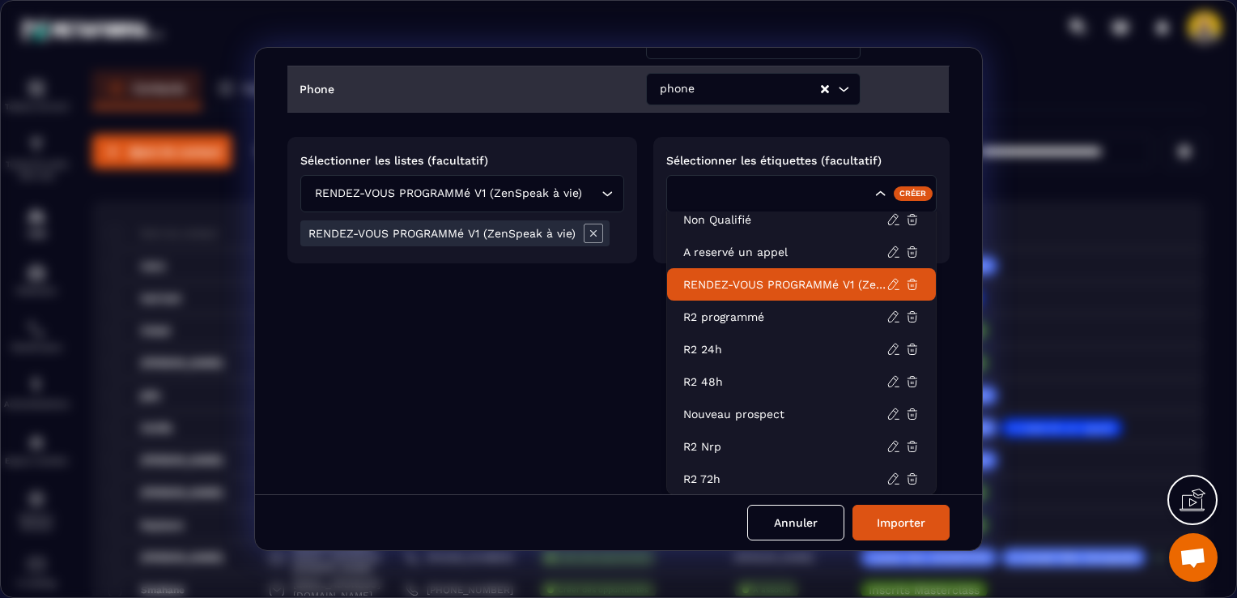
click at [712, 281] on p "RENDEZ-VOUS PROGRAMMé V1 (ZenSpeak à vie)" at bounding box center [784, 284] width 203 height 16
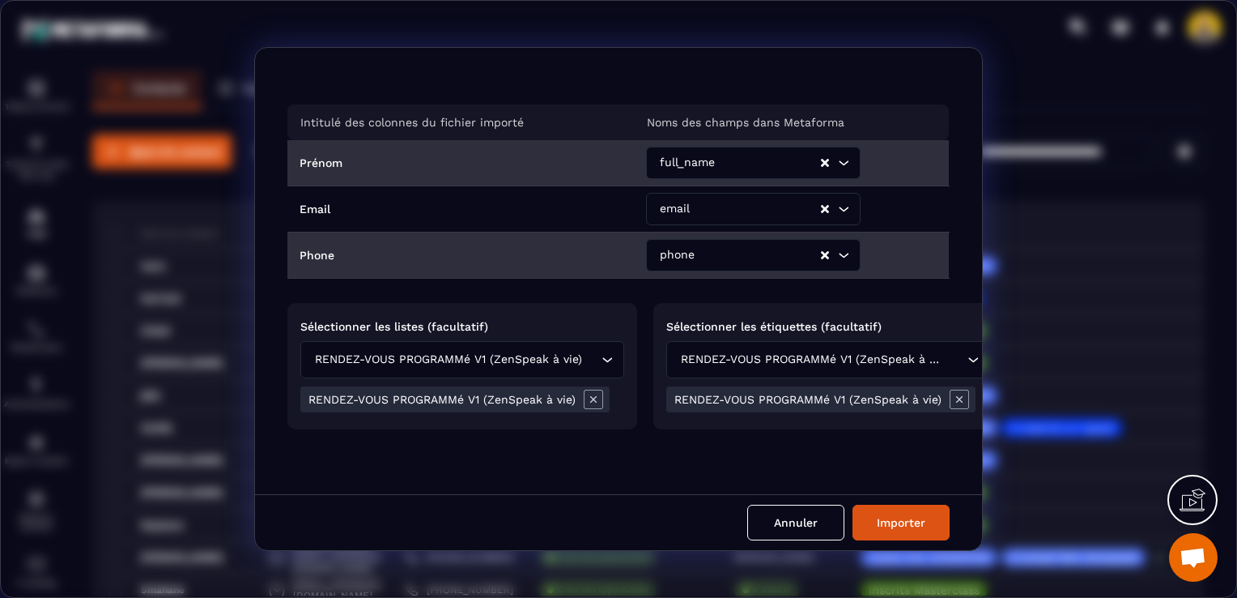
scroll to position [0, 0]
click at [892, 538] on button "Importer" at bounding box center [901, 522] width 97 height 36
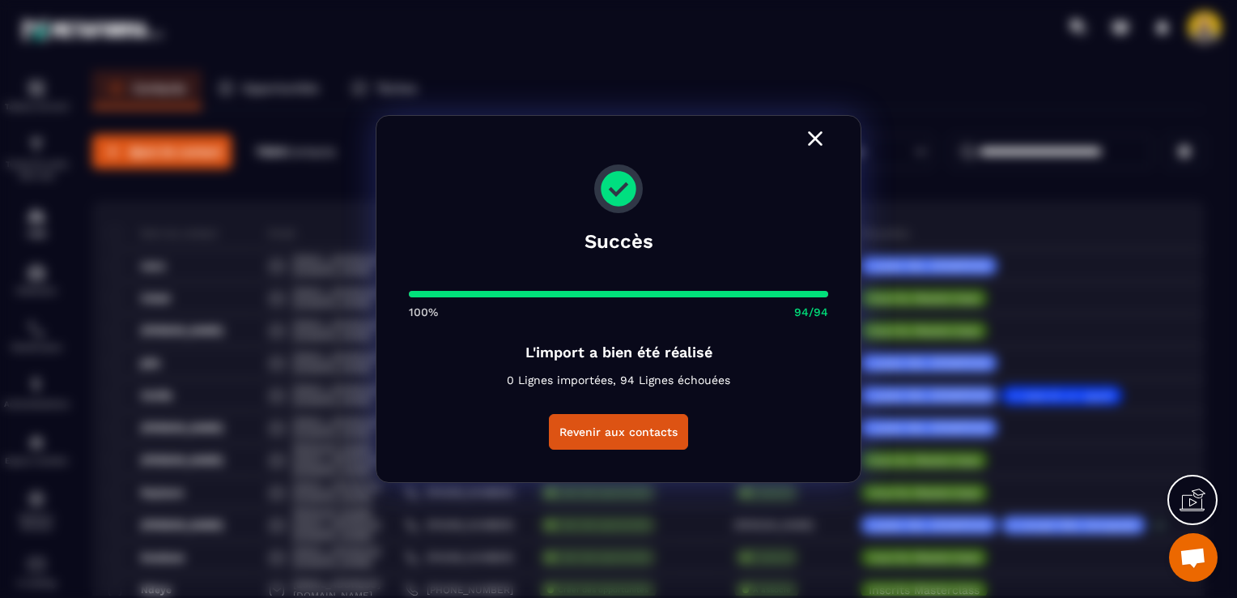
click at [813, 146] on icon "Modal window" at bounding box center [815, 138] width 26 height 26
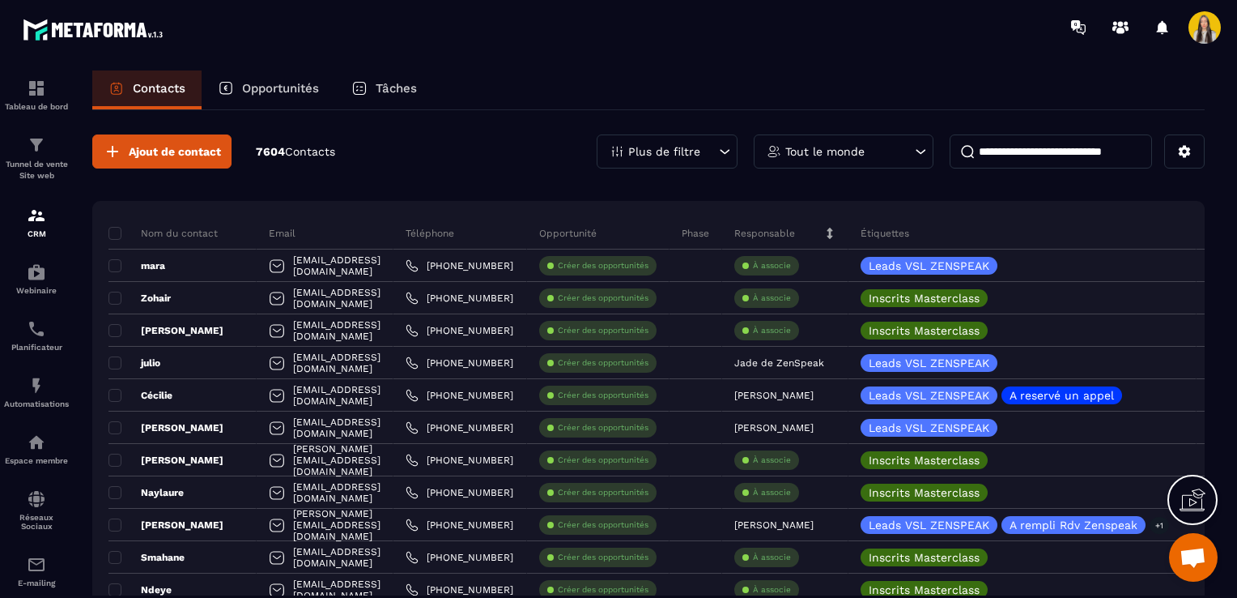
click at [1064, 162] on input at bounding box center [1051, 151] width 202 height 34
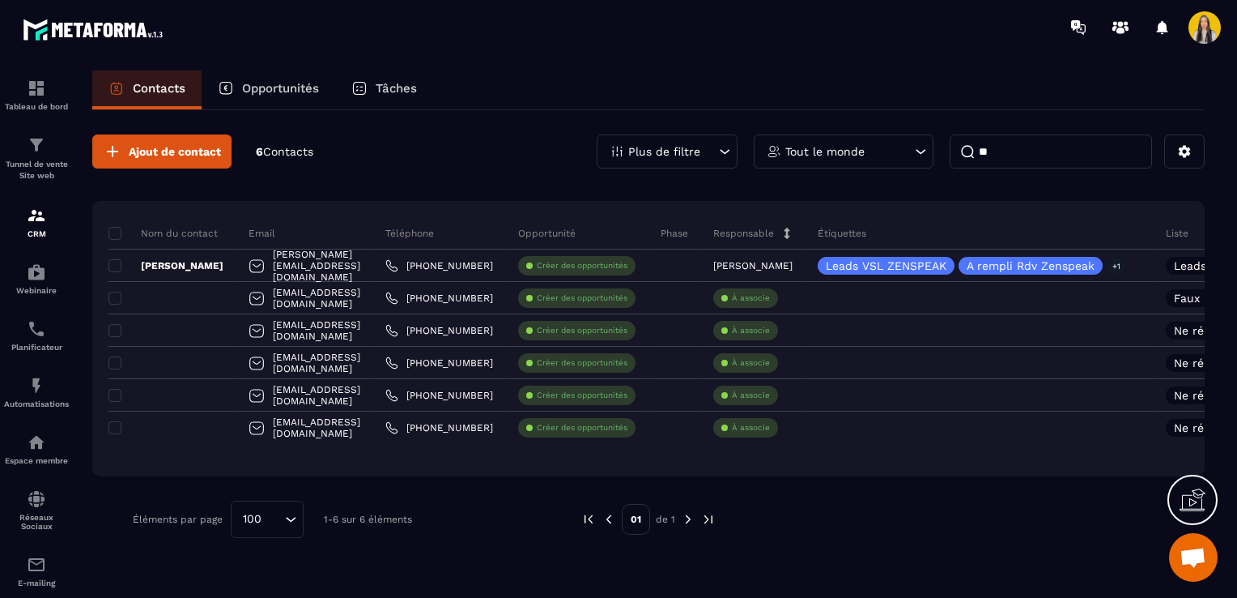
type input "*"
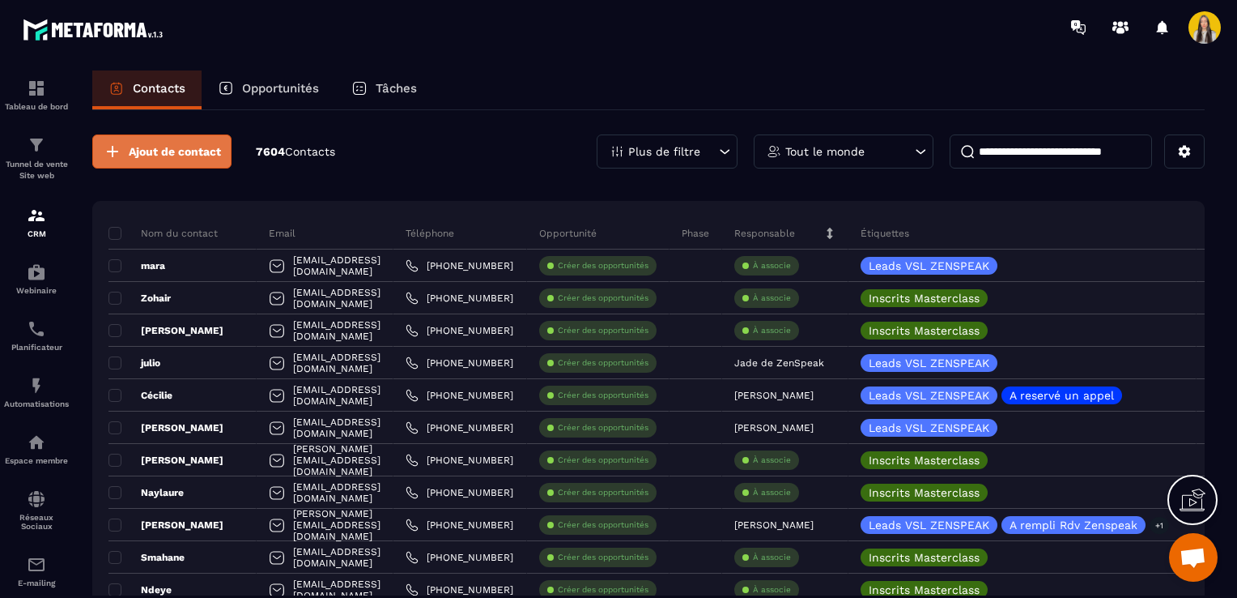
click at [103, 161] on button "Ajout de contact" at bounding box center [161, 151] width 139 height 34
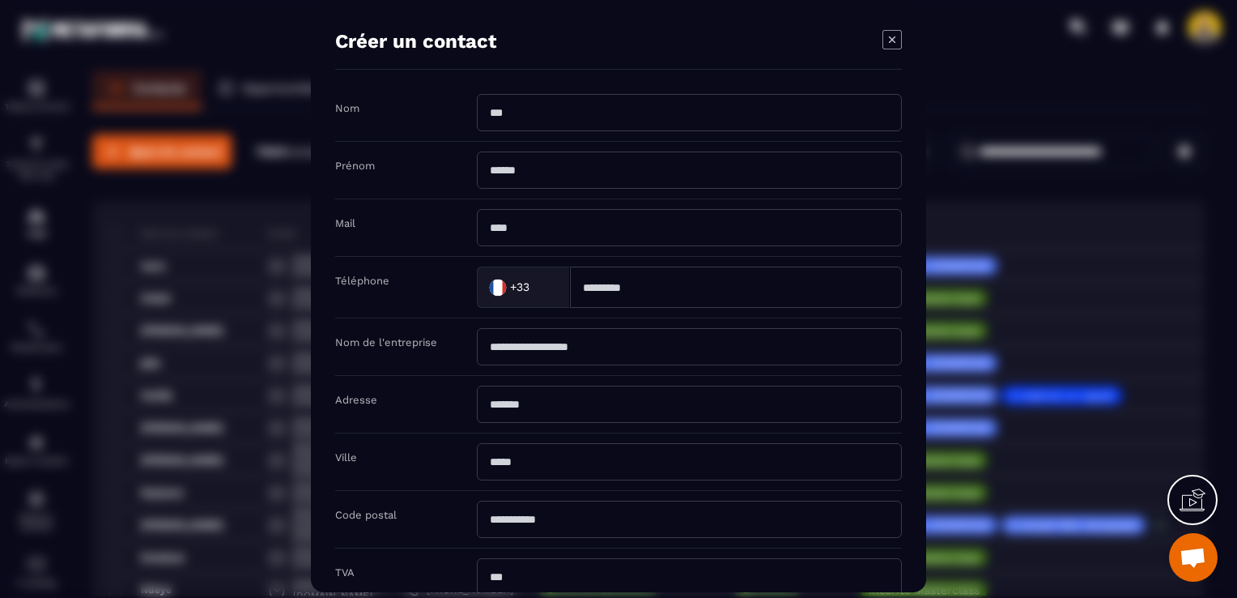
click at [883, 44] on icon "Modal window" at bounding box center [891, 39] width 19 height 19
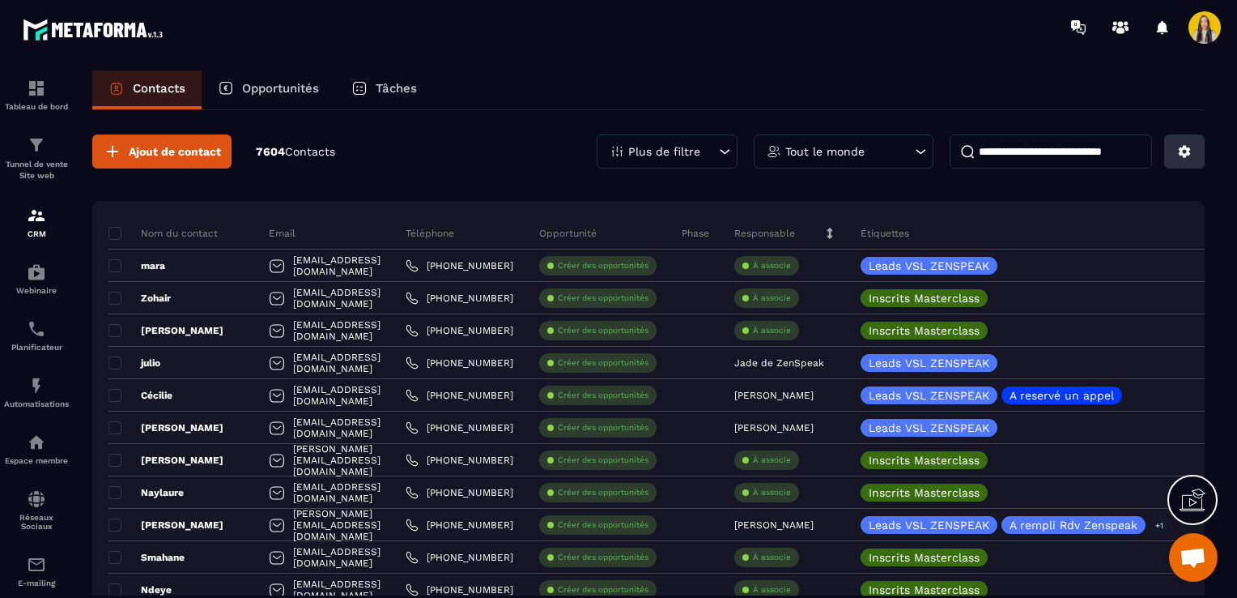
click at [1188, 155] on icon at bounding box center [1184, 151] width 15 height 15
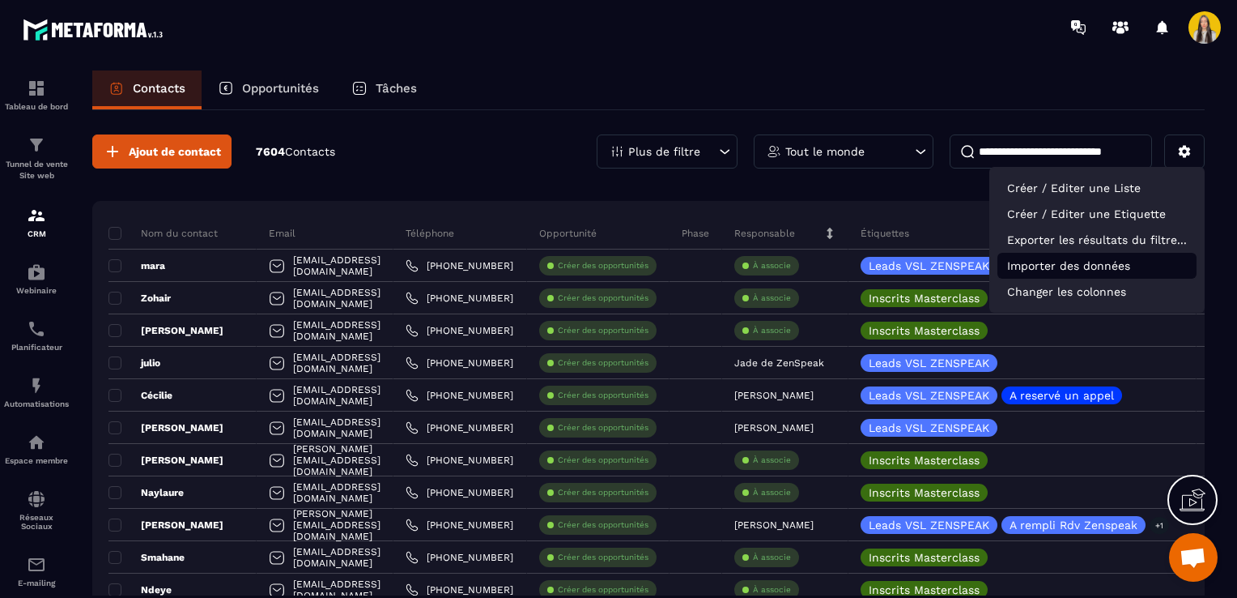
click at [1058, 262] on p "Importer des données" at bounding box center [1096, 266] width 199 height 26
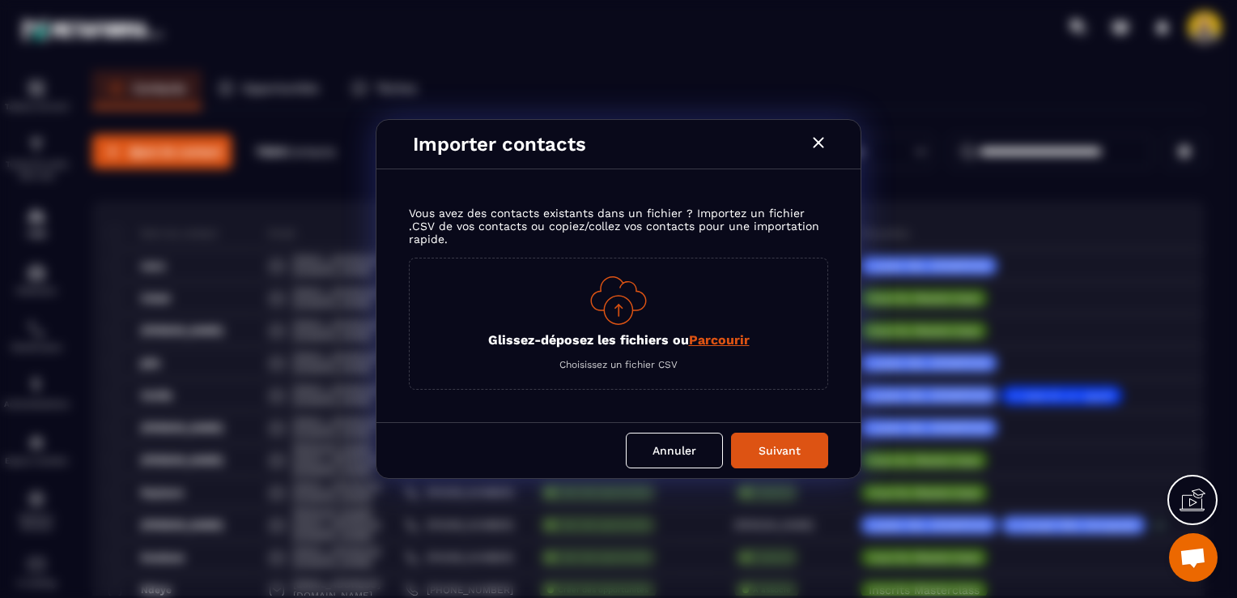
click at [689, 350] on div "Glissez-déposez les fichiers ou Parcourir Choisissez un fichier CSV" at bounding box center [618, 323] width 419 height 132
click at [692, 345] on span "Parcourir" at bounding box center [719, 339] width 61 height 15
click at [0, 0] on input "Glissez-déposez les fichiers ou Parcourir" at bounding box center [0, 0] width 0 height 0
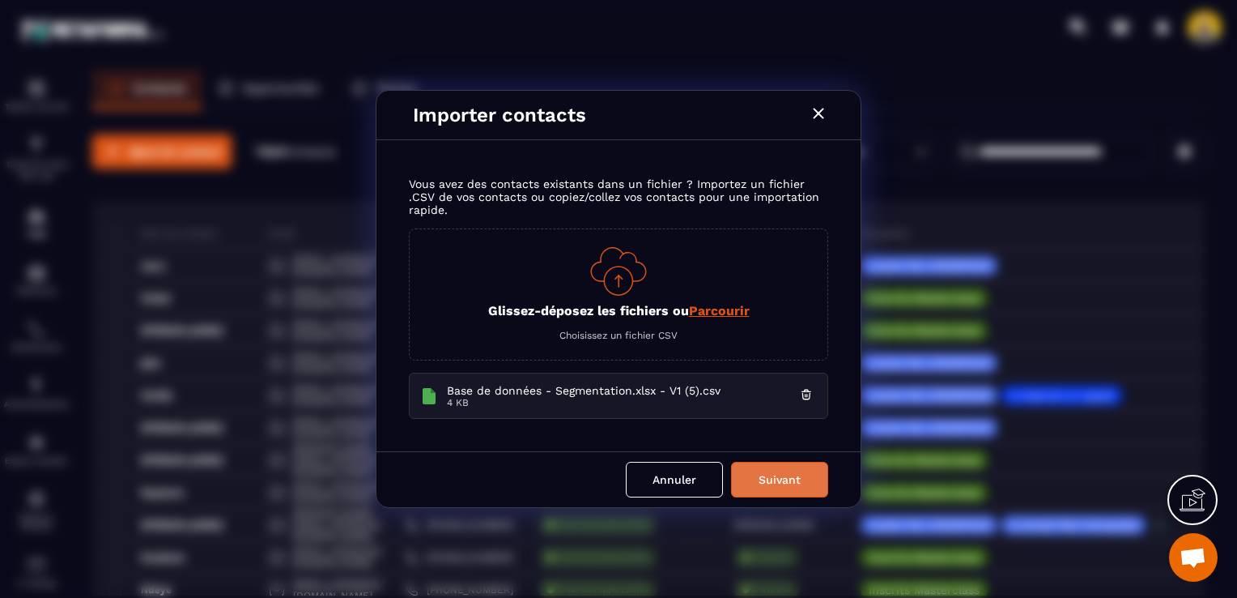
click at [755, 478] on button "Suivant" at bounding box center [779, 479] width 97 height 36
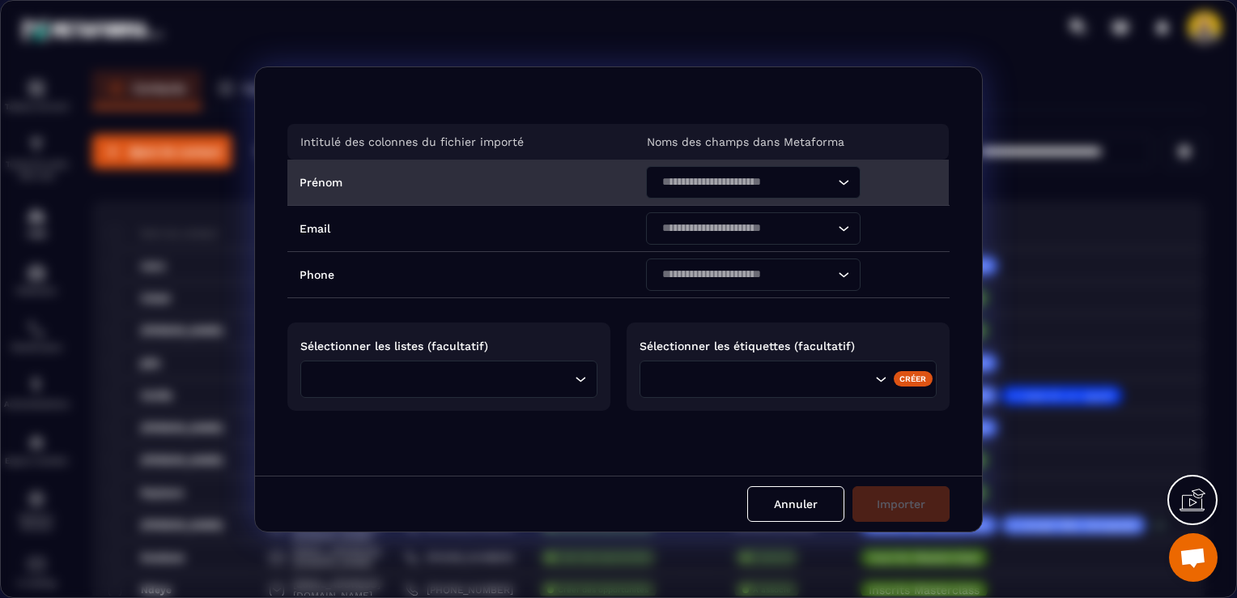
click at [719, 191] on div "Search for option" at bounding box center [745, 182] width 181 height 32
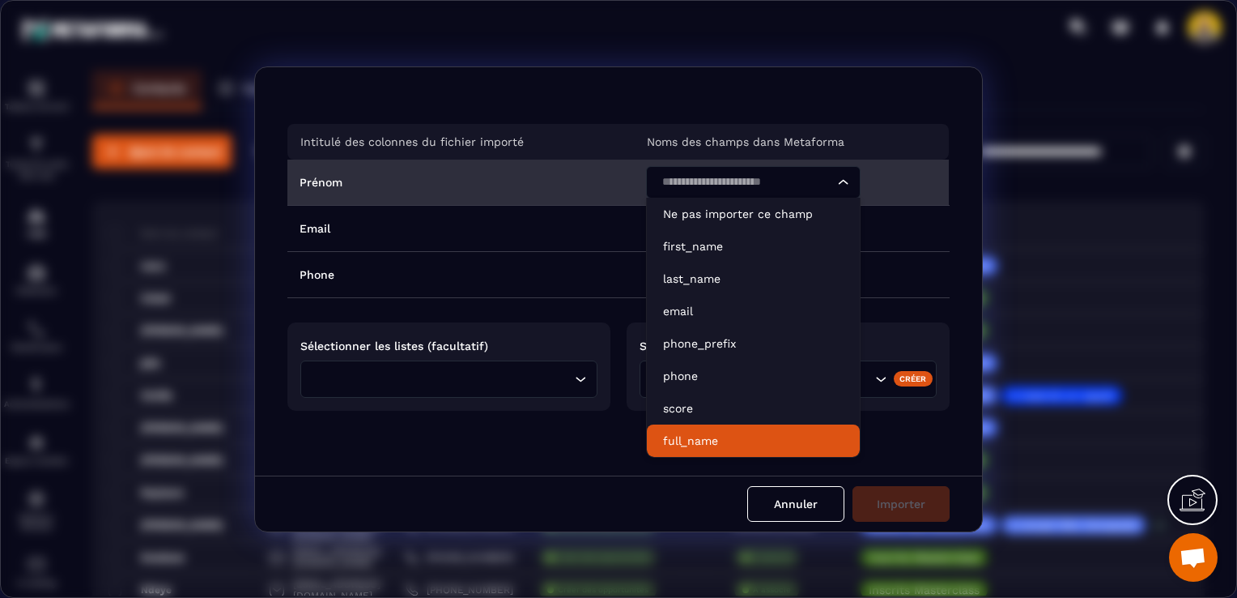
click at [693, 439] on p "full_name" at bounding box center [753, 440] width 181 height 16
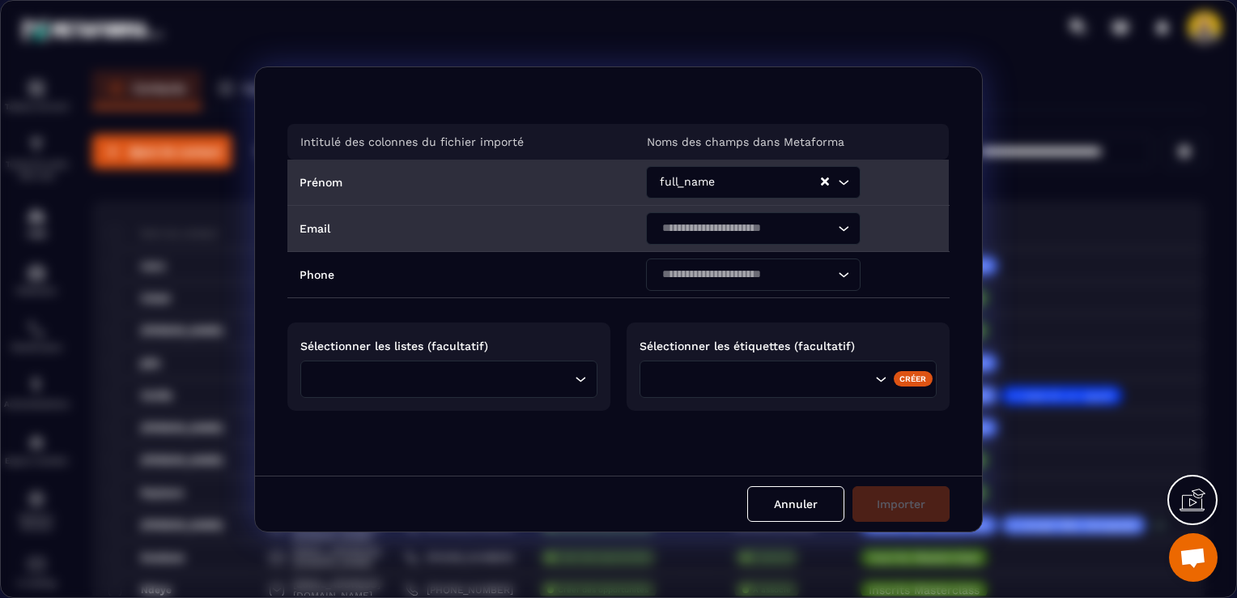
click at [686, 232] on input "Search for option" at bounding box center [745, 228] width 177 height 18
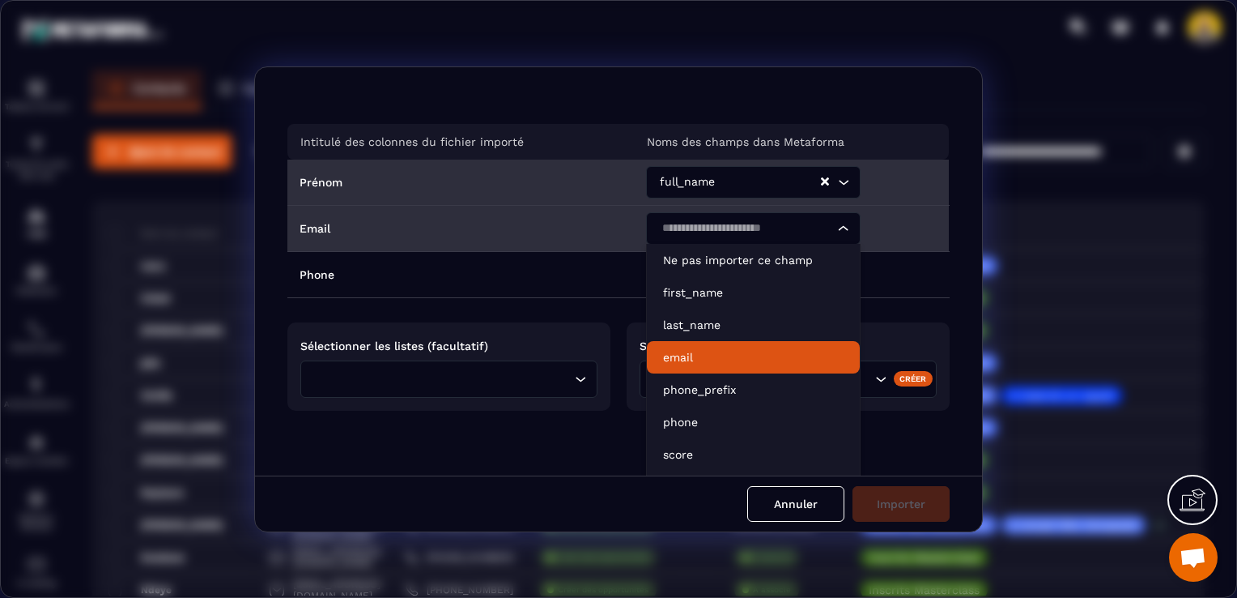
click at [691, 359] on p "email" at bounding box center [753, 357] width 181 height 16
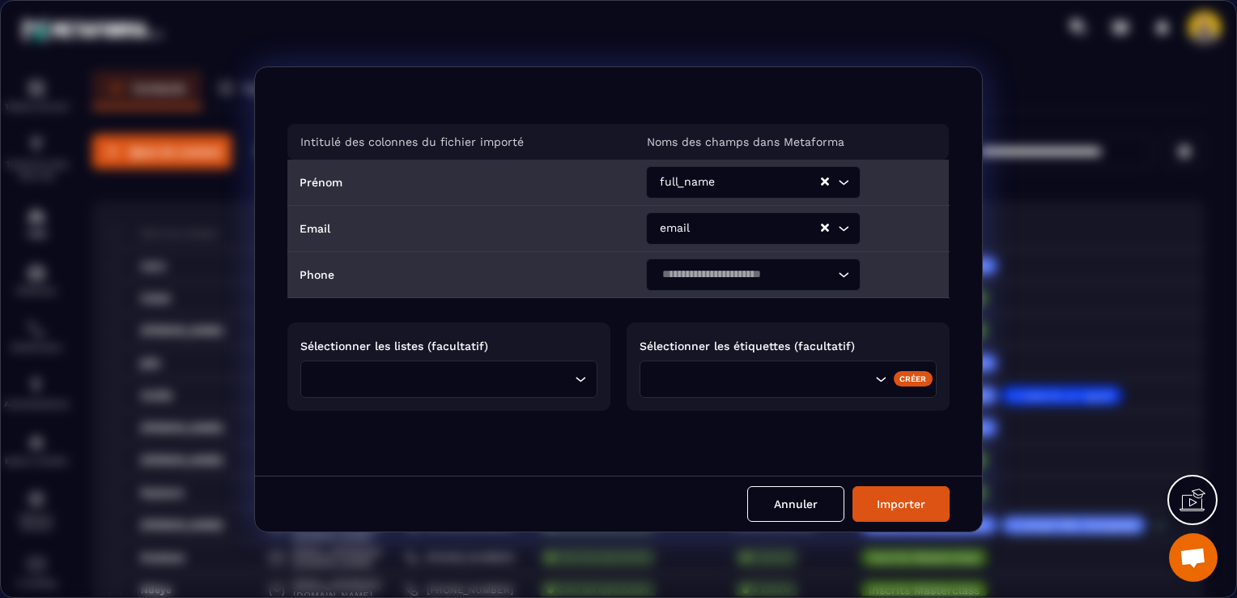
click at [687, 270] on input "Search for option" at bounding box center [745, 275] width 177 height 18
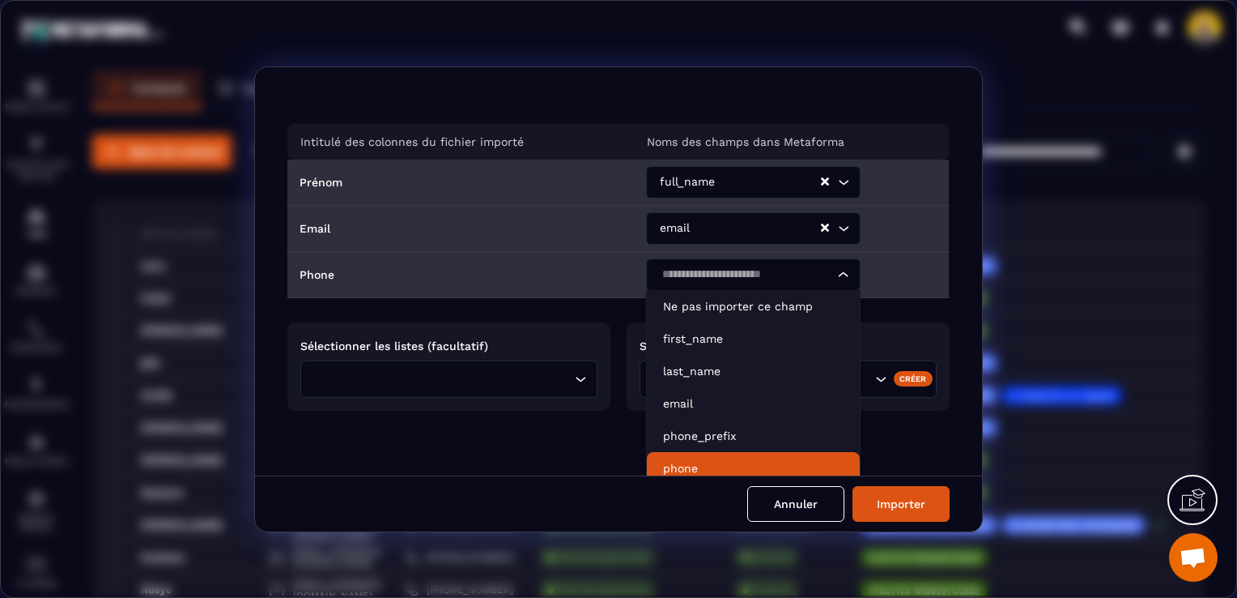
click at [697, 461] on p "phone" at bounding box center [753, 468] width 181 height 16
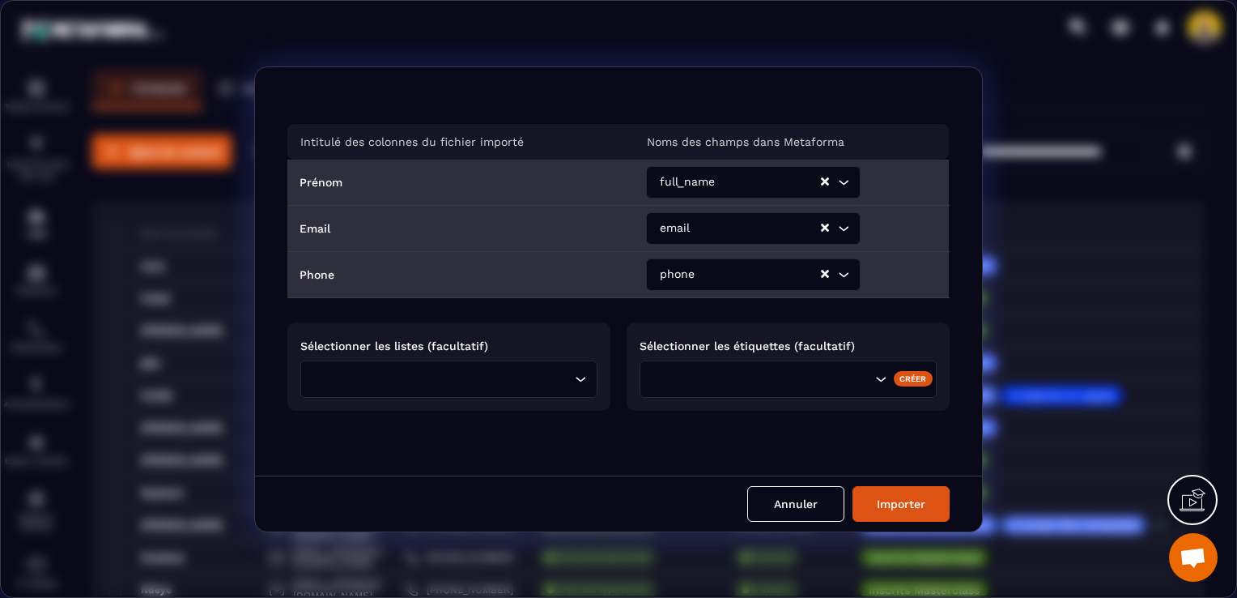
click at [446, 371] on input "Search for option" at bounding box center [444, 379] width 253 height 18
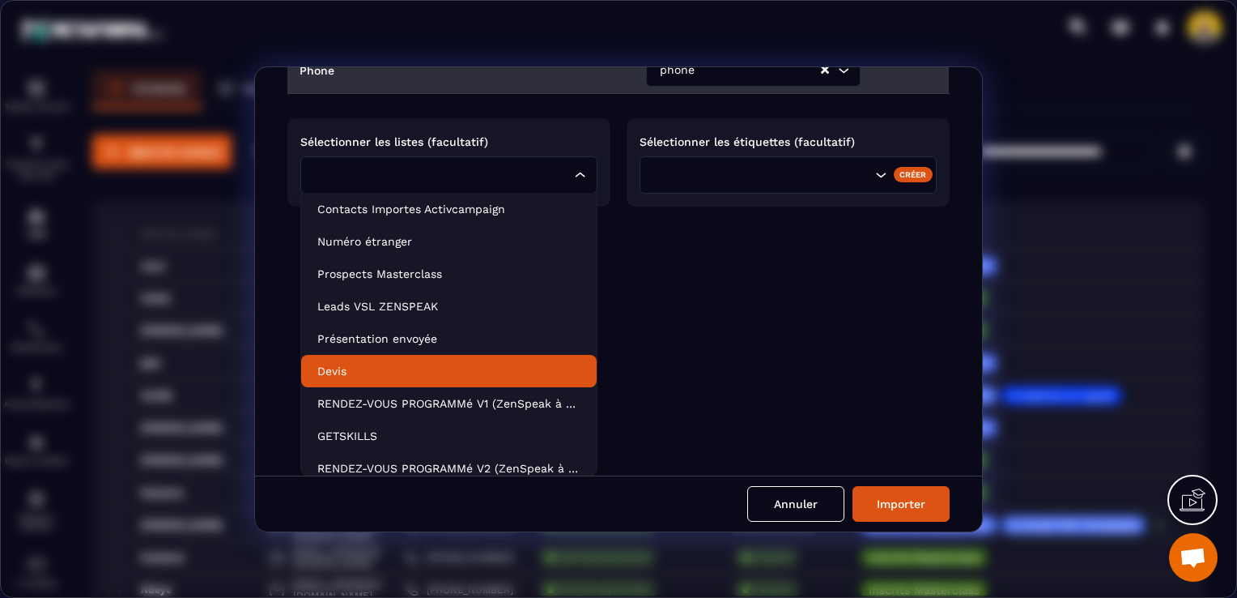
scroll to position [235, 0]
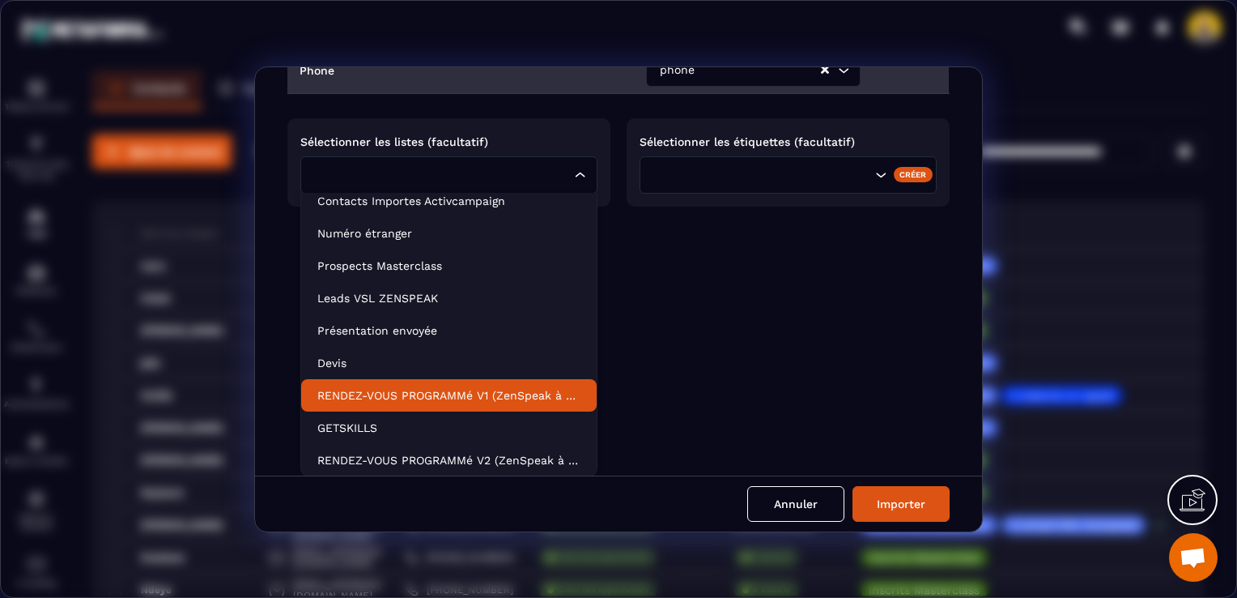
click at [524, 392] on p "RENDEZ-VOUS PROGRAMMé V1 (ZenSpeak à vie)" at bounding box center [448, 395] width 263 height 16
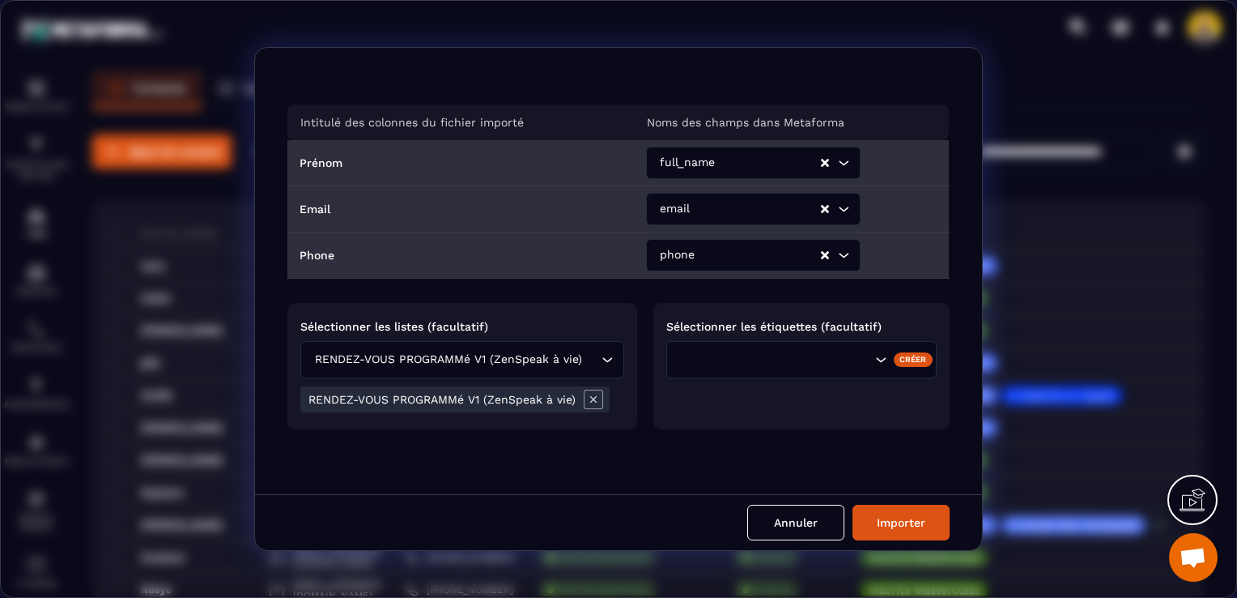
scroll to position [0, 0]
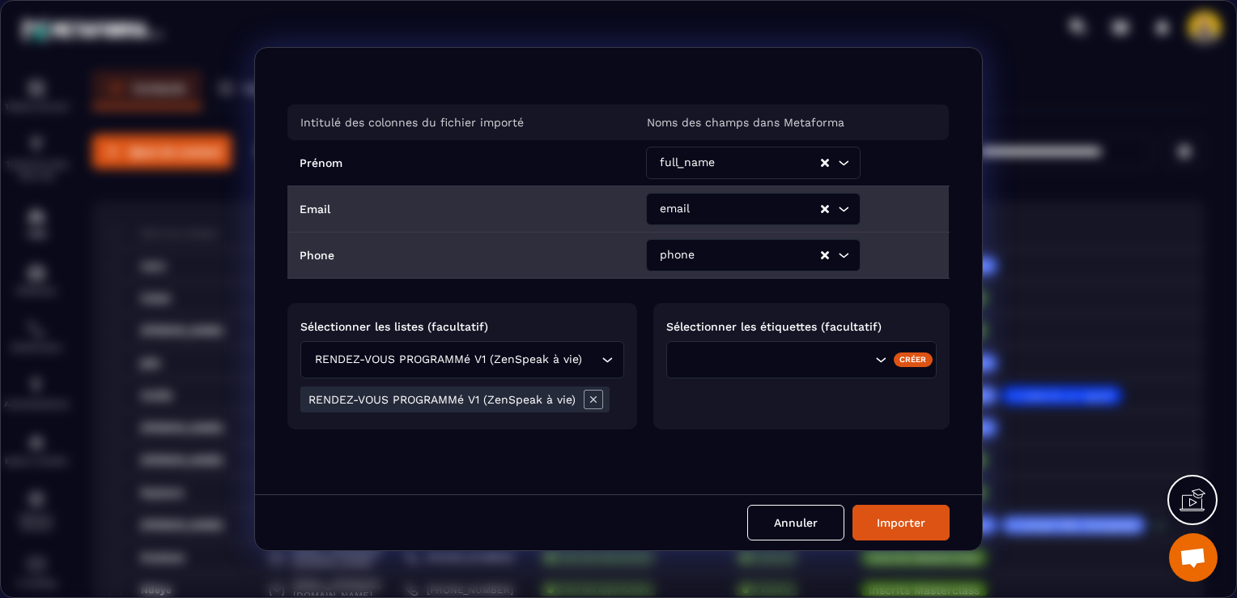
click at [684, 352] on div "Search for option" at bounding box center [774, 360] width 198 height 18
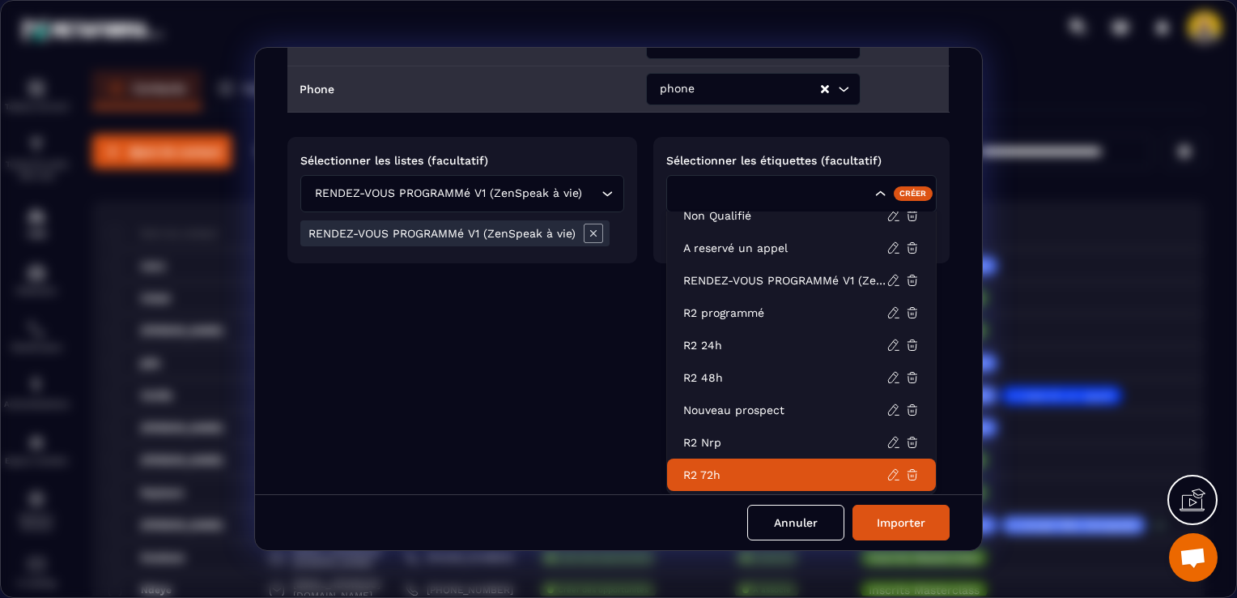
scroll to position [267, 0]
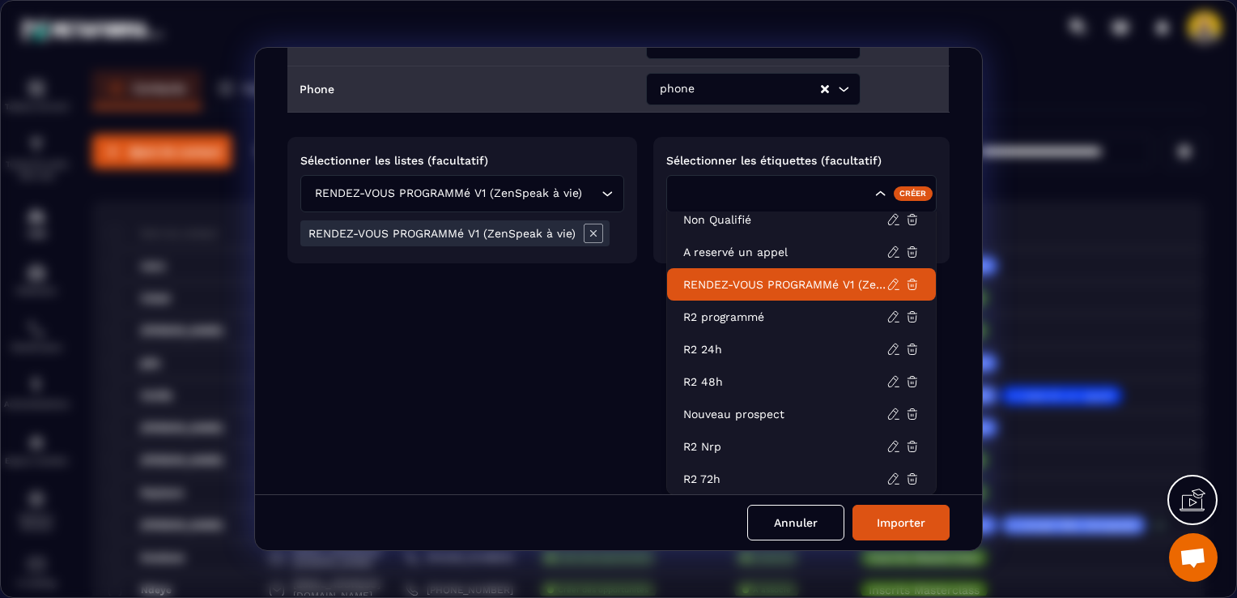
click at [776, 285] on p "RENDEZ-VOUS PROGRAMMé V1 (ZenSpeak à vie)" at bounding box center [784, 284] width 203 height 16
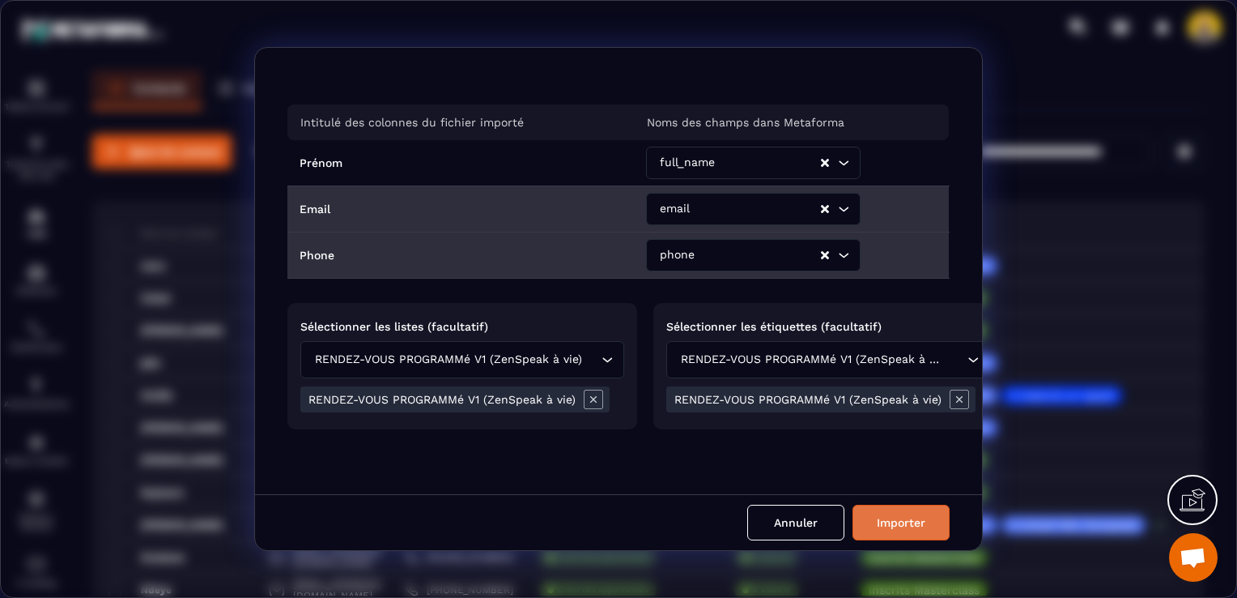
scroll to position [0, 0]
click at [866, 538] on button "Importer" at bounding box center [901, 522] width 97 height 36
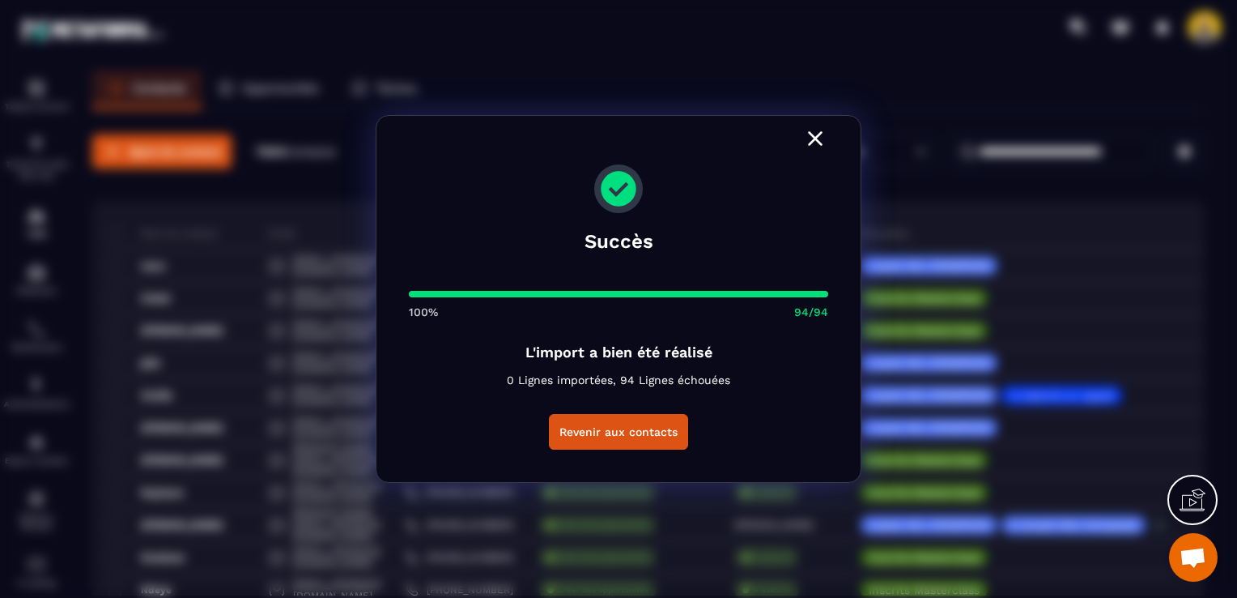
click at [804, 145] on icon "Modal window" at bounding box center [815, 138] width 26 height 26
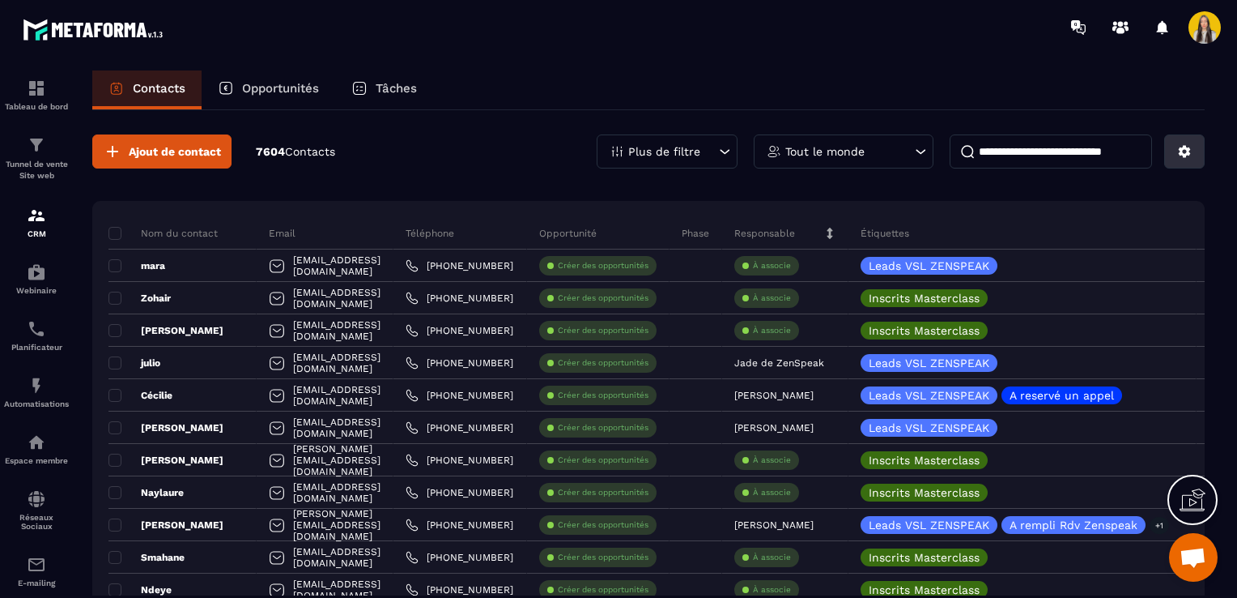
click at [1179, 159] on button at bounding box center [1184, 151] width 40 height 34
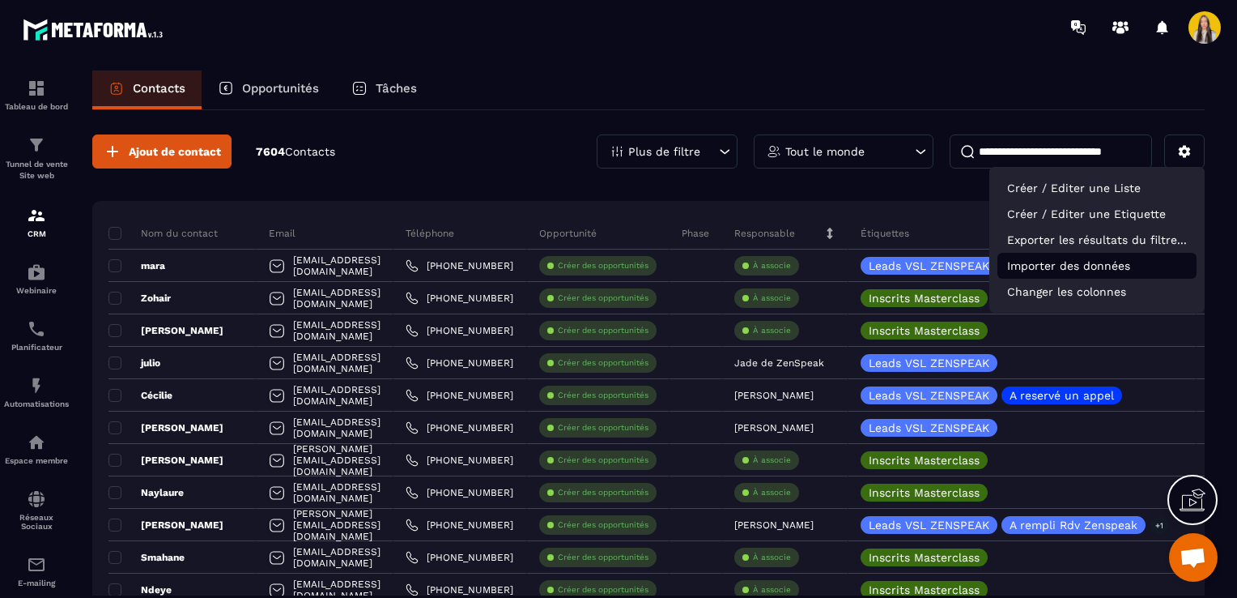
click at [1057, 268] on p "Importer des données" at bounding box center [1096, 266] width 199 height 26
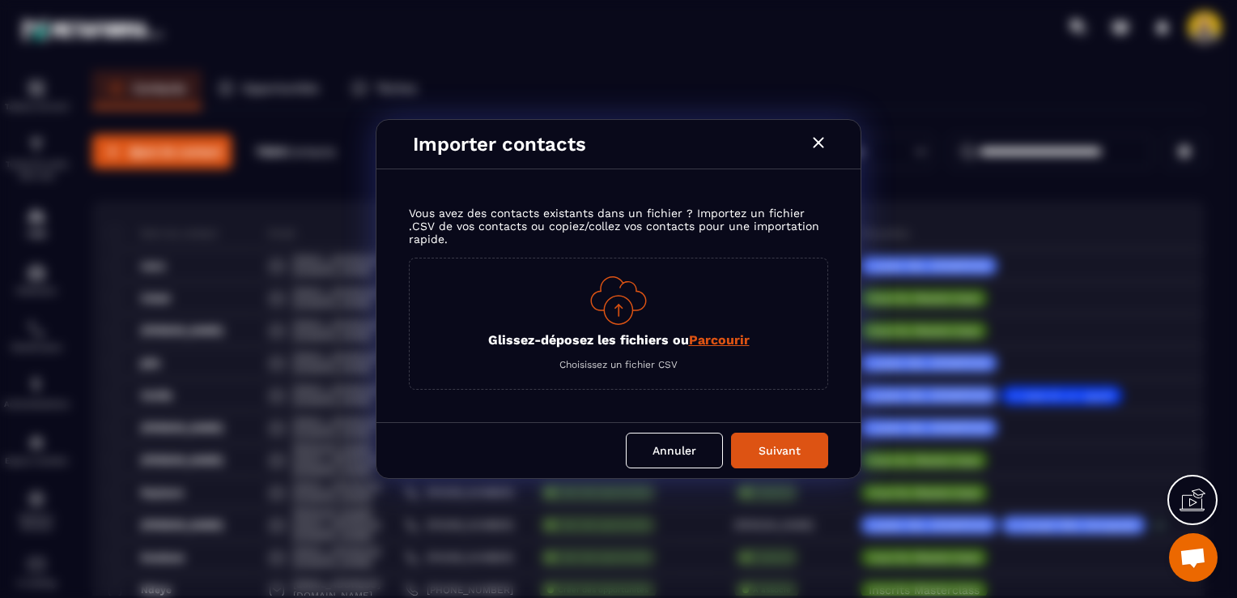
click at [718, 348] on div "Glissez-déposez les fichiers ou Parcourir Choisissez un fichier CSV" at bounding box center [618, 323] width 419 height 132
click at [715, 342] on span "Parcourir" at bounding box center [719, 339] width 61 height 15
click at [0, 0] on input "Glissez-déposez les fichiers ou Parcourir" at bounding box center [0, 0] width 0 height 0
click at [719, 335] on span "Parcourir" at bounding box center [719, 339] width 61 height 15
click at [0, 0] on input "Glissez-déposez les fichiers ou Parcourir" at bounding box center [0, 0] width 0 height 0
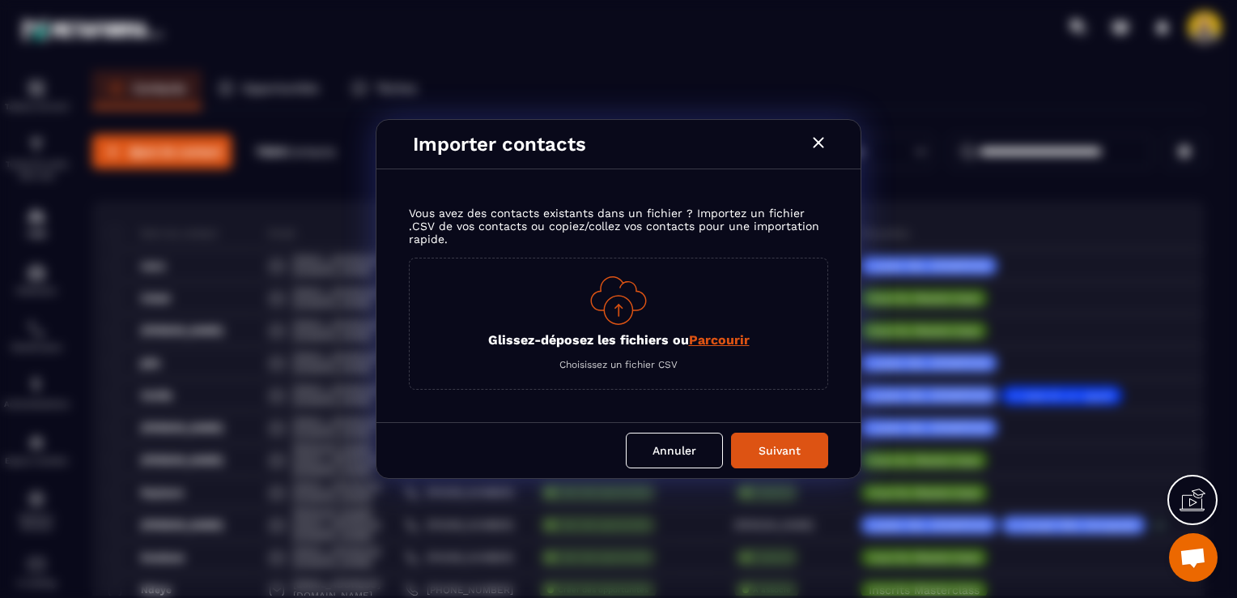
click at [835, 151] on div "Importer contacts" at bounding box center [618, 144] width 484 height 49
click at [819, 142] on icon "Modal window" at bounding box center [818, 142] width 11 height 11
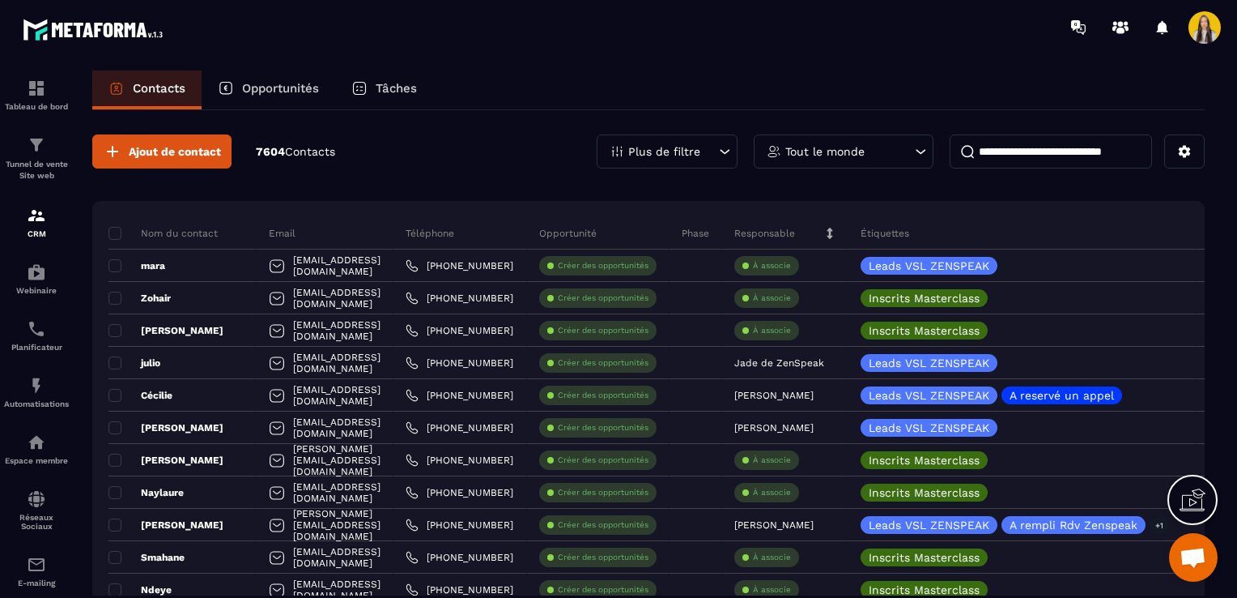
click at [1004, 144] on input at bounding box center [1051, 151] width 202 height 34
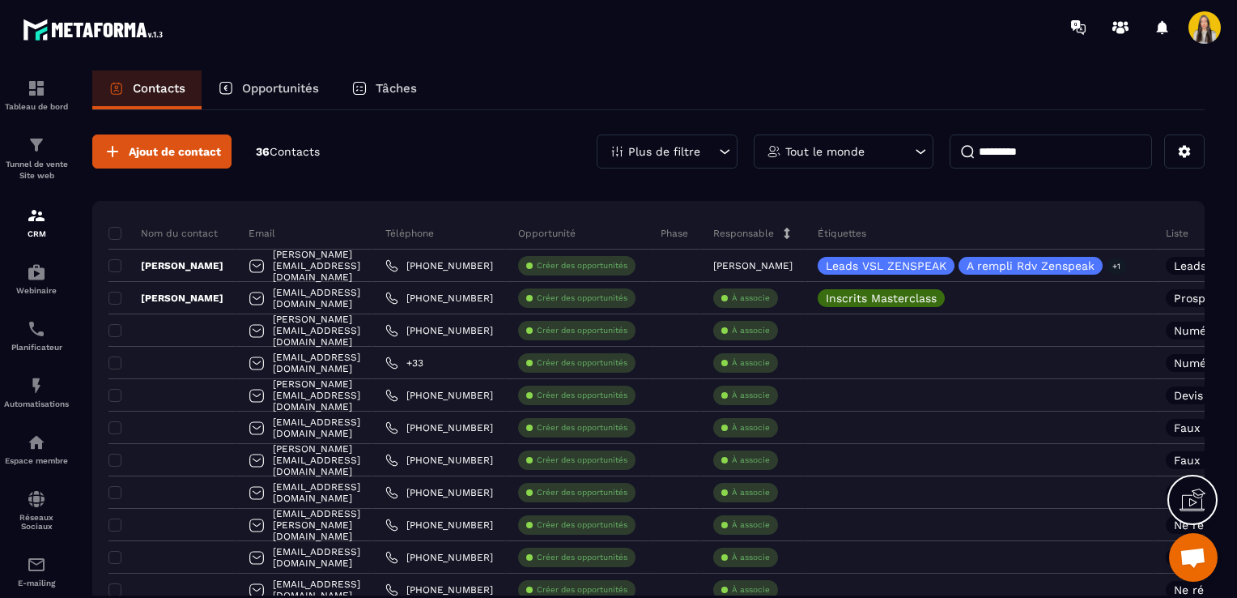
click at [1004, 151] on input "********" at bounding box center [1051, 151] width 202 height 34
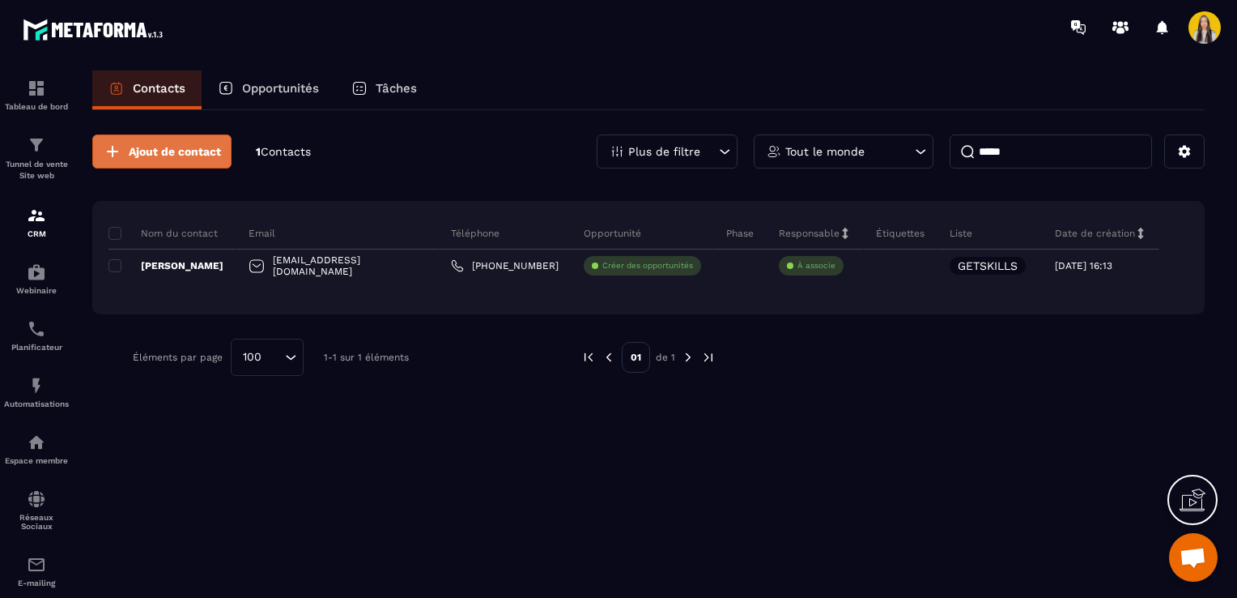
type input "*****"
click at [175, 151] on span "Ajout de contact" at bounding box center [175, 151] width 92 height 16
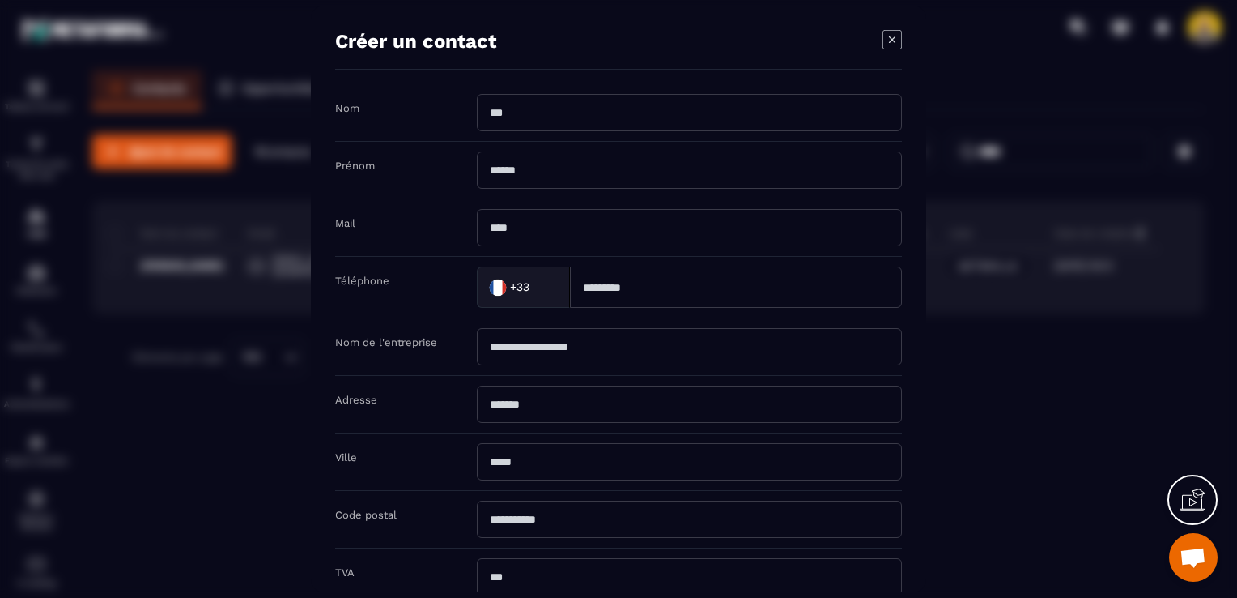
click at [551, 119] on input "Modal window" at bounding box center [689, 112] width 425 height 37
click at [525, 108] on input "*****" at bounding box center [689, 112] width 425 height 37
type input "*******"
click at [491, 167] on input "Modal window" at bounding box center [689, 169] width 425 height 37
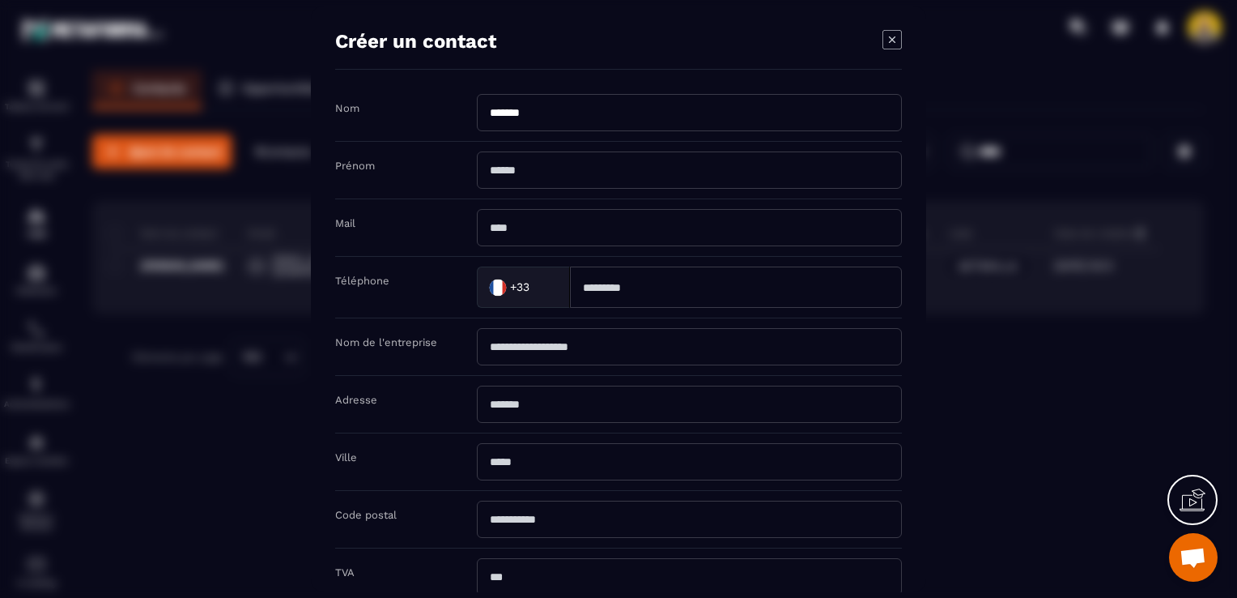
paste input "**********"
click at [491, 167] on input "**********" at bounding box center [689, 169] width 425 height 37
type input "*****"
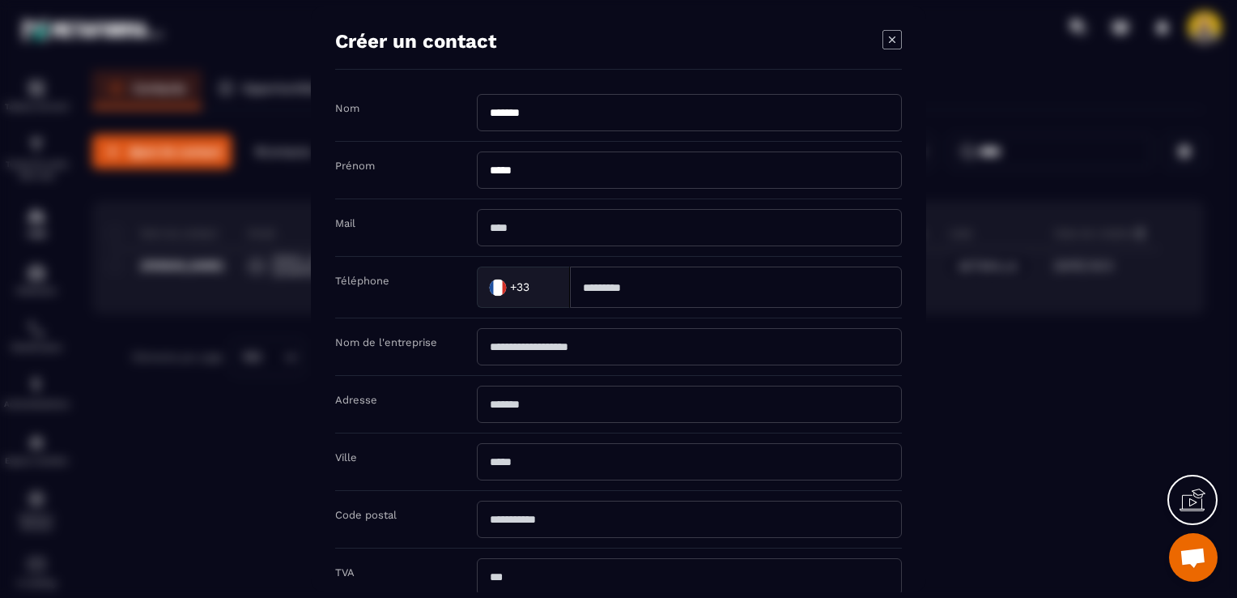
click at [499, 227] on input "Modal window" at bounding box center [689, 227] width 425 height 37
paste input "**********"
type input "**********"
click at [434, 219] on div "Mail" at bounding box center [406, 222] width 142 height 15
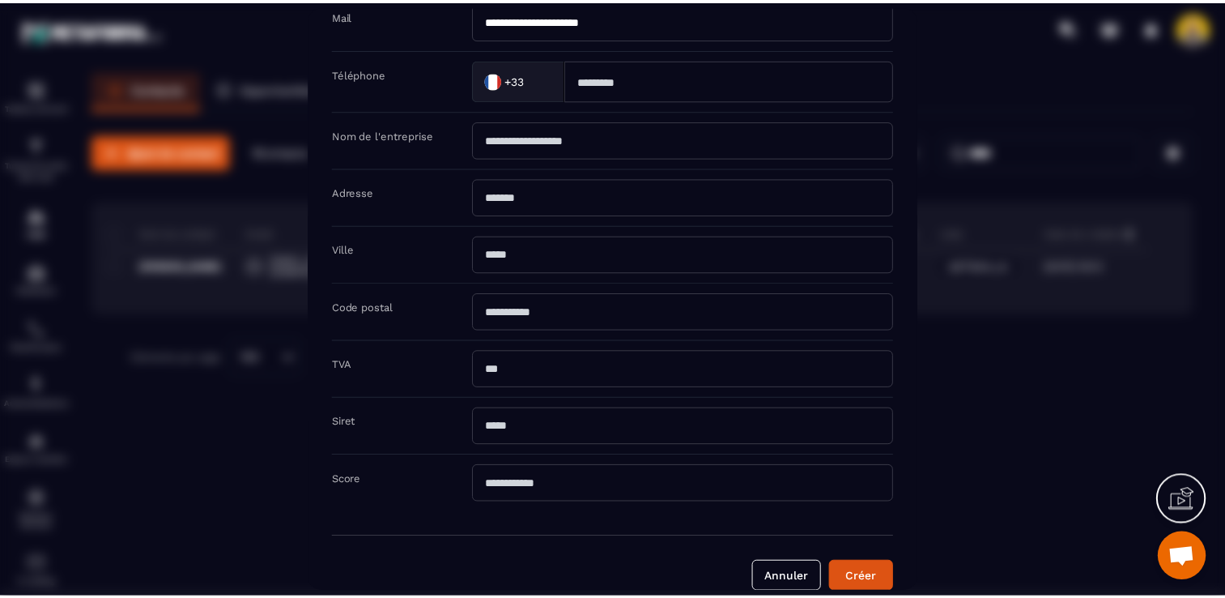
scroll to position [226, 0]
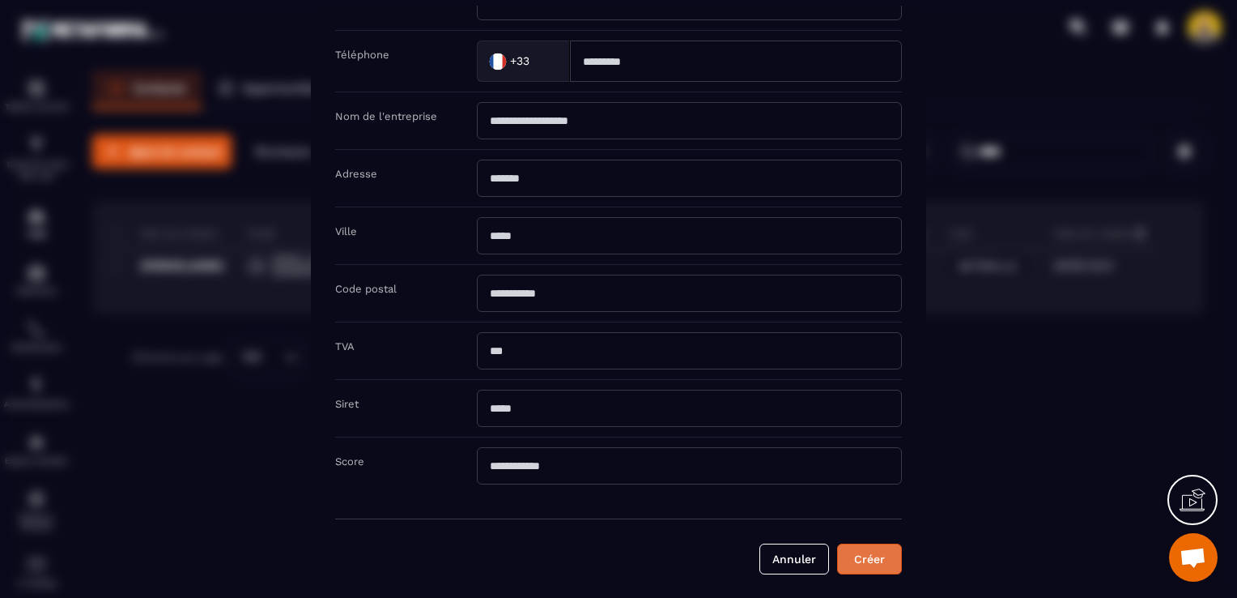
click at [882, 557] on button "Créer" at bounding box center [869, 558] width 65 height 31
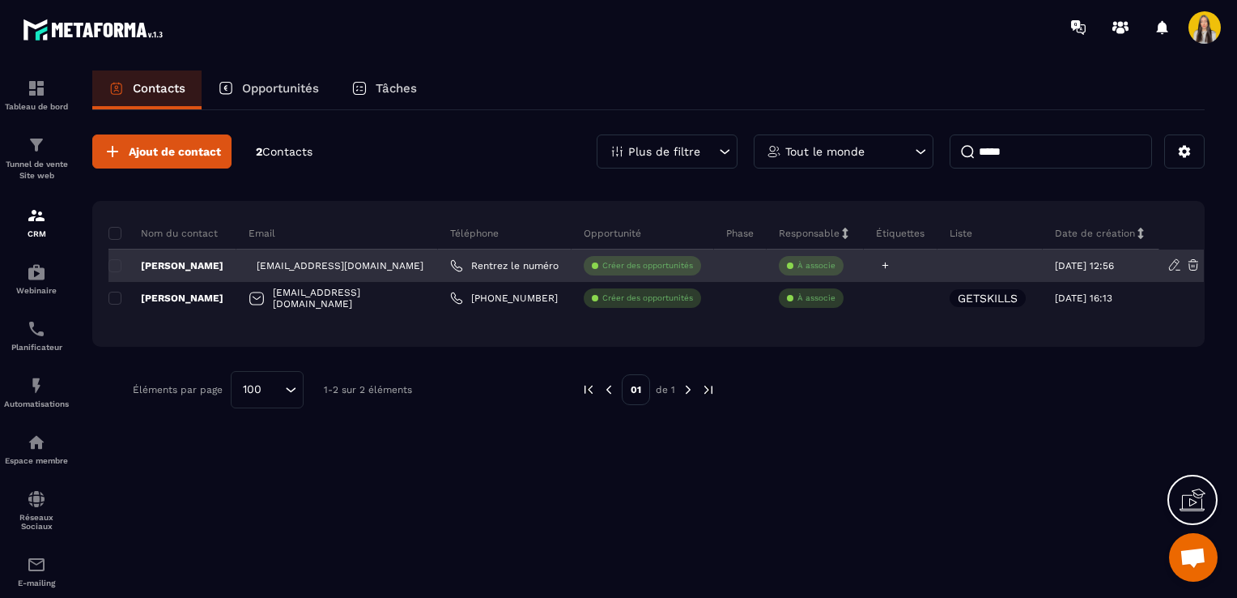
click at [887, 264] on icon at bounding box center [885, 265] width 11 height 11
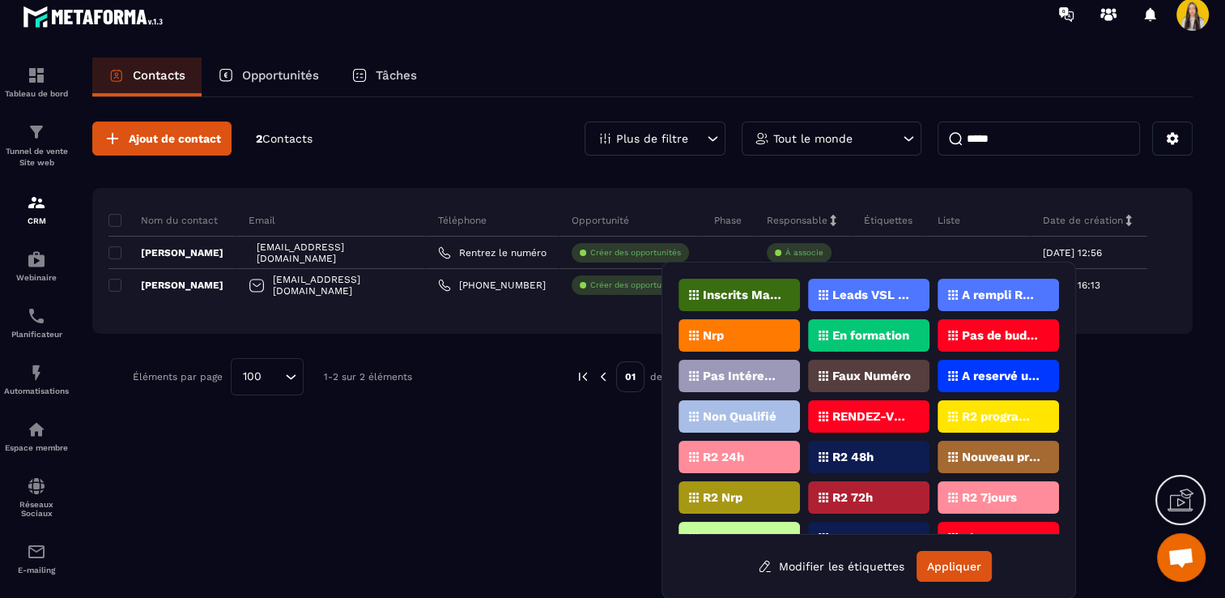
scroll to position [65, 0]
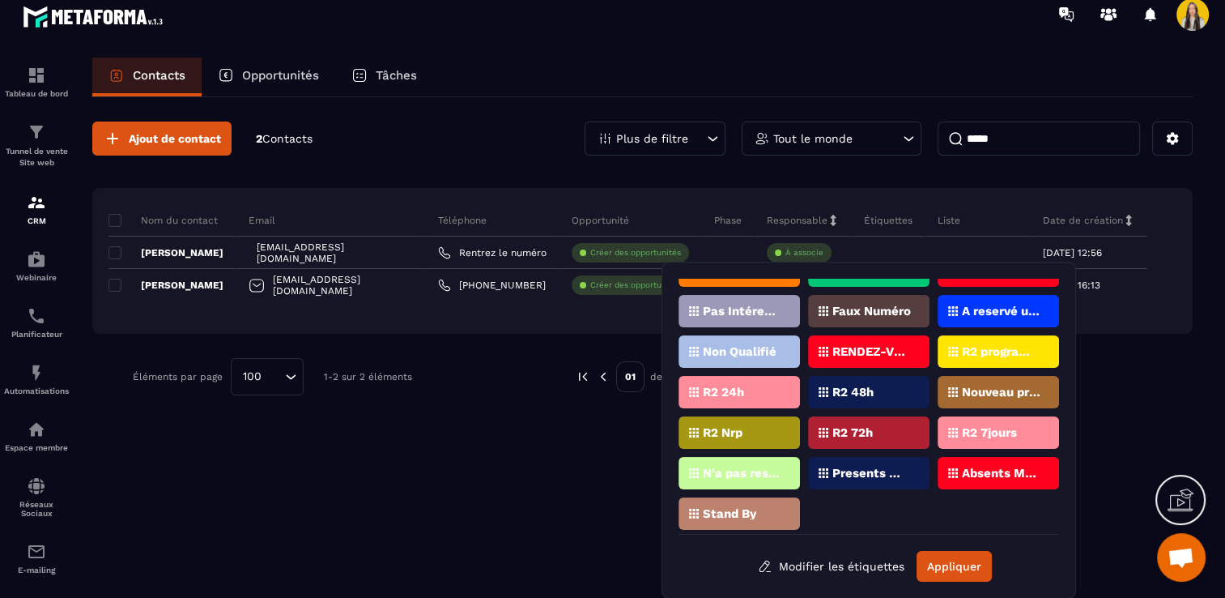
click at [868, 351] on p "RENDEZ-VOUS PROGRAMMé V1 (ZenSpeak à vie)" at bounding box center [871, 351] width 79 height 11
click at [827, 346] on div "RENDEZ-VOUS PROGRAMMé V1 (ZenSpeak à vie)" at bounding box center [868, 351] width 121 height 32
click at [836, 350] on p "RENDEZ-VOUS PROGRAMMé V1 (ZenSpeak à vie)" at bounding box center [871, 351] width 79 height 11
click at [939, 553] on button "Appliquer" at bounding box center [954, 566] width 75 height 31
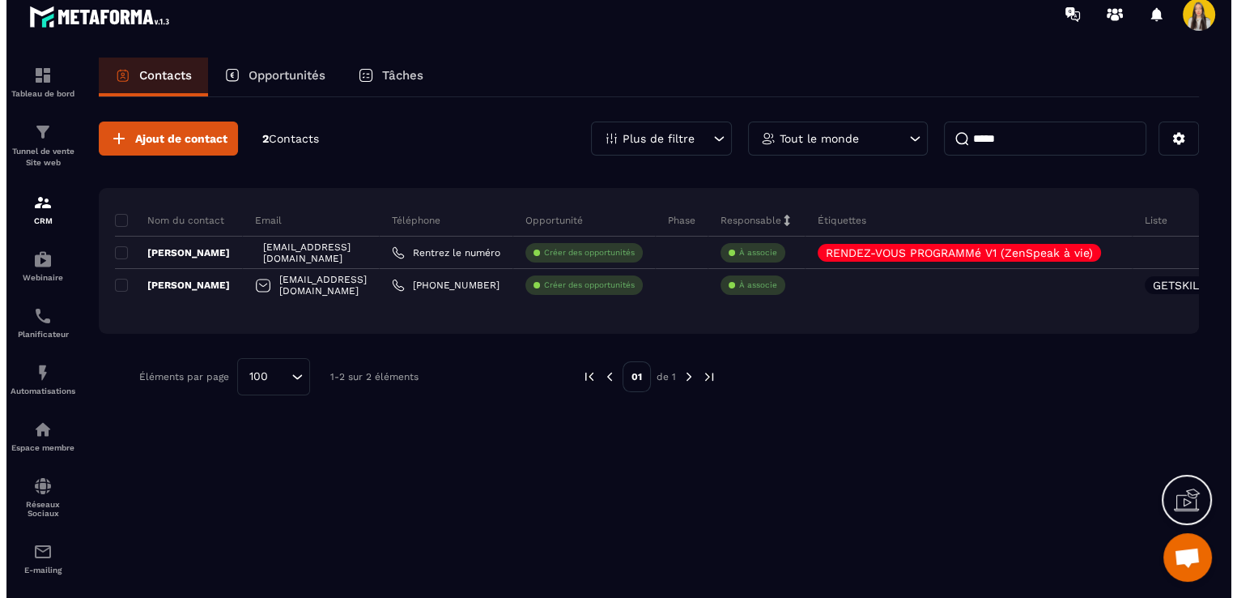
scroll to position [0, 0]
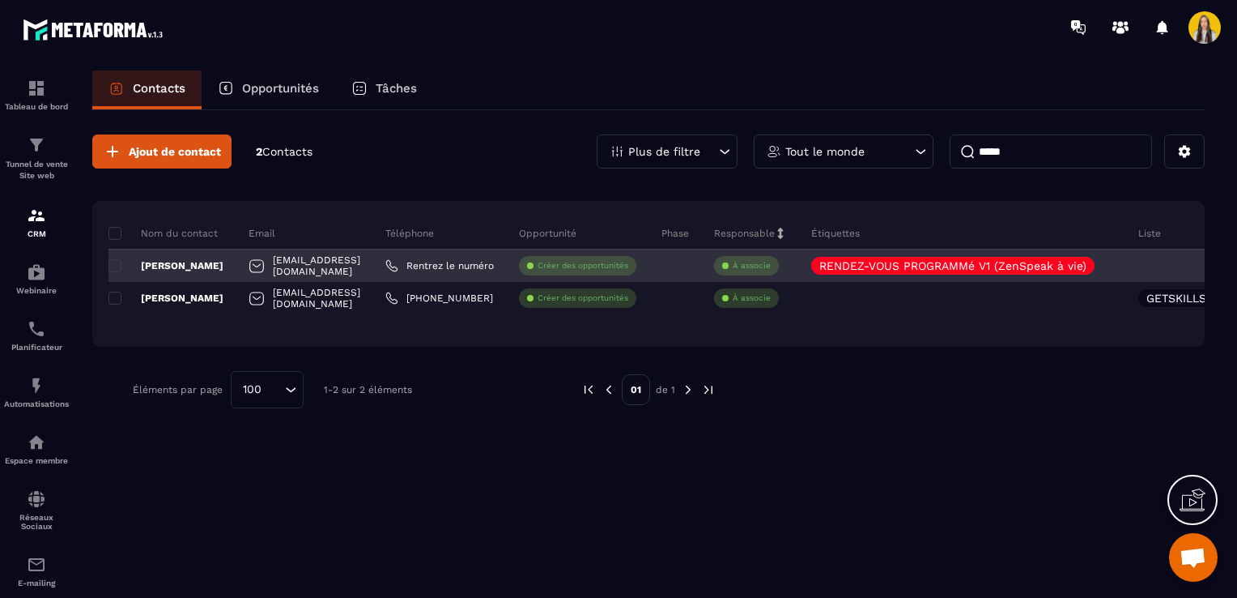
click at [1172, 257] on div at bounding box center [1178, 265] width 105 height 32
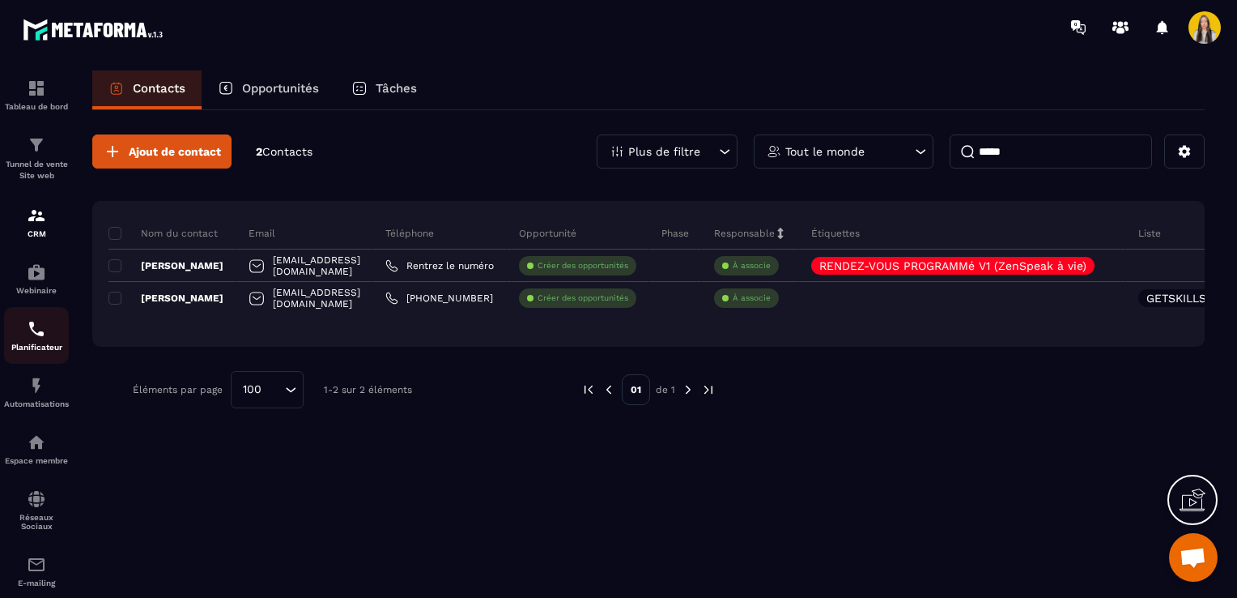
scroll to position [92, 0]
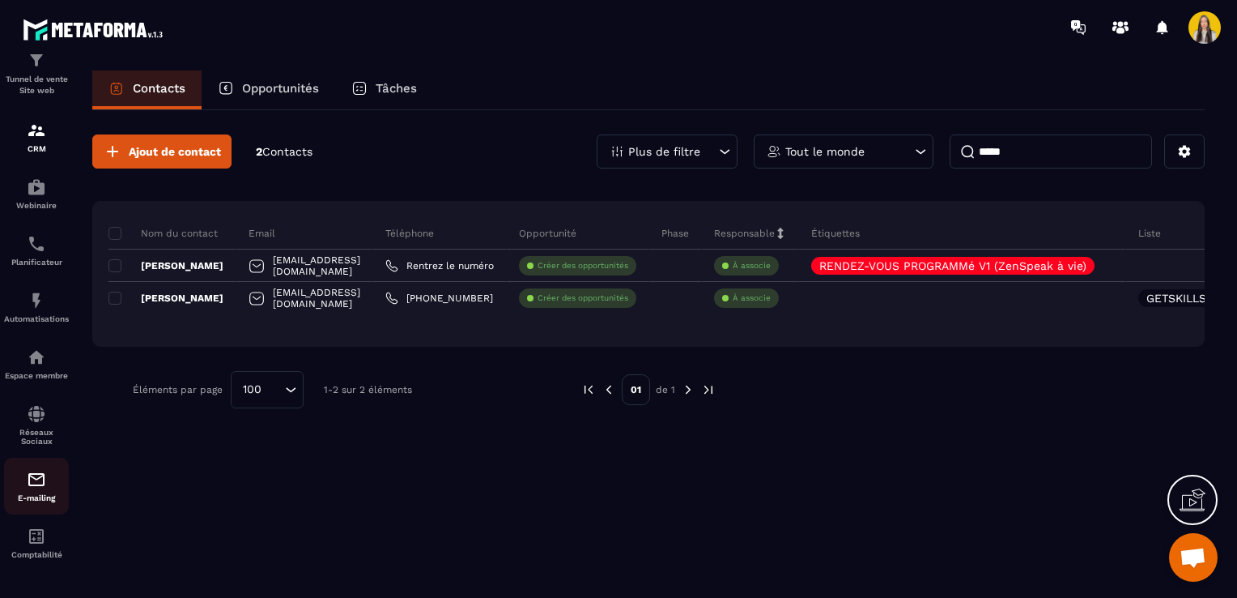
click at [29, 484] on img at bounding box center [36, 479] width 19 height 19
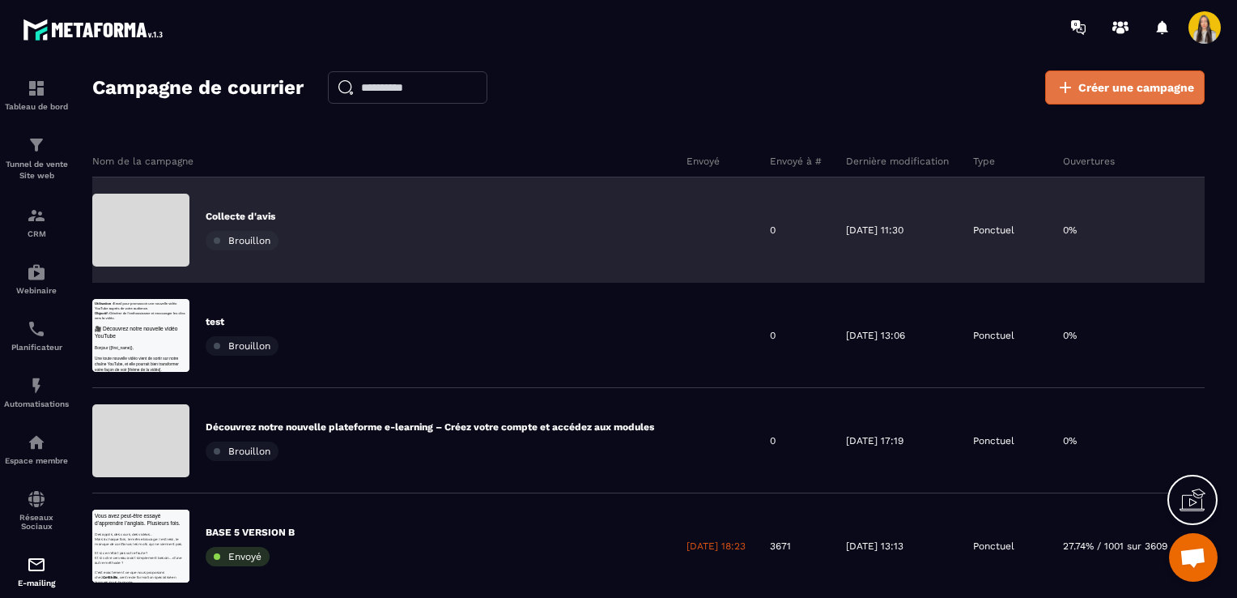
click at [1087, 87] on span "Créer une campagne" at bounding box center [1136, 87] width 116 height 16
click at [1082, 89] on span "Créer une campagne" at bounding box center [1136, 87] width 116 height 16
click at [1175, 88] on span "Créer une campagne" at bounding box center [1136, 87] width 116 height 16
click at [1075, 105] on div "Campagne de courrier Créer une campagne Nom de la campagne Envoyé Envoyé à # De…" at bounding box center [648, 340] width 1112 height 541
click at [1075, 96] on icon at bounding box center [1065, 87] width 19 height 19
